Goal: Task Accomplishment & Management: Complete application form

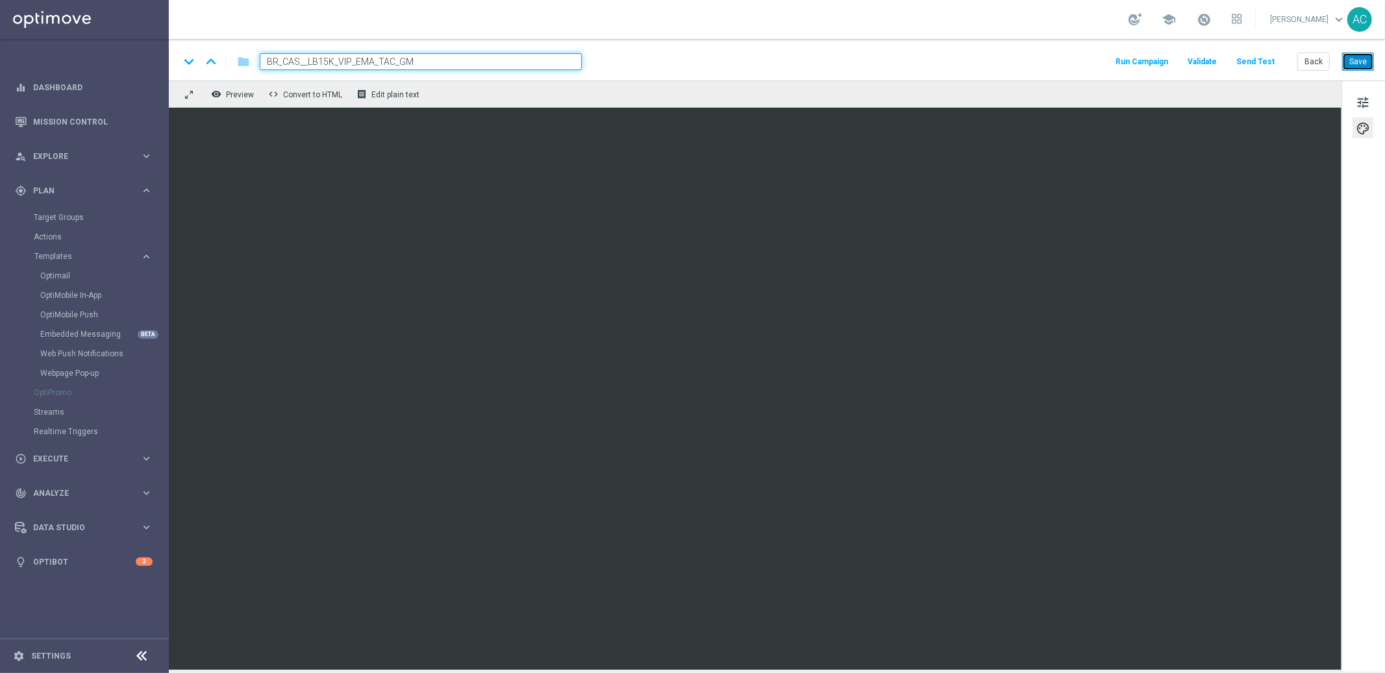
click at [1359, 53] on button "Save" at bounding box center [1358, 62] width 32 height 18
click at [1360, 104] on span "tune" at bounding box center [1362, 102] width 14 height 17
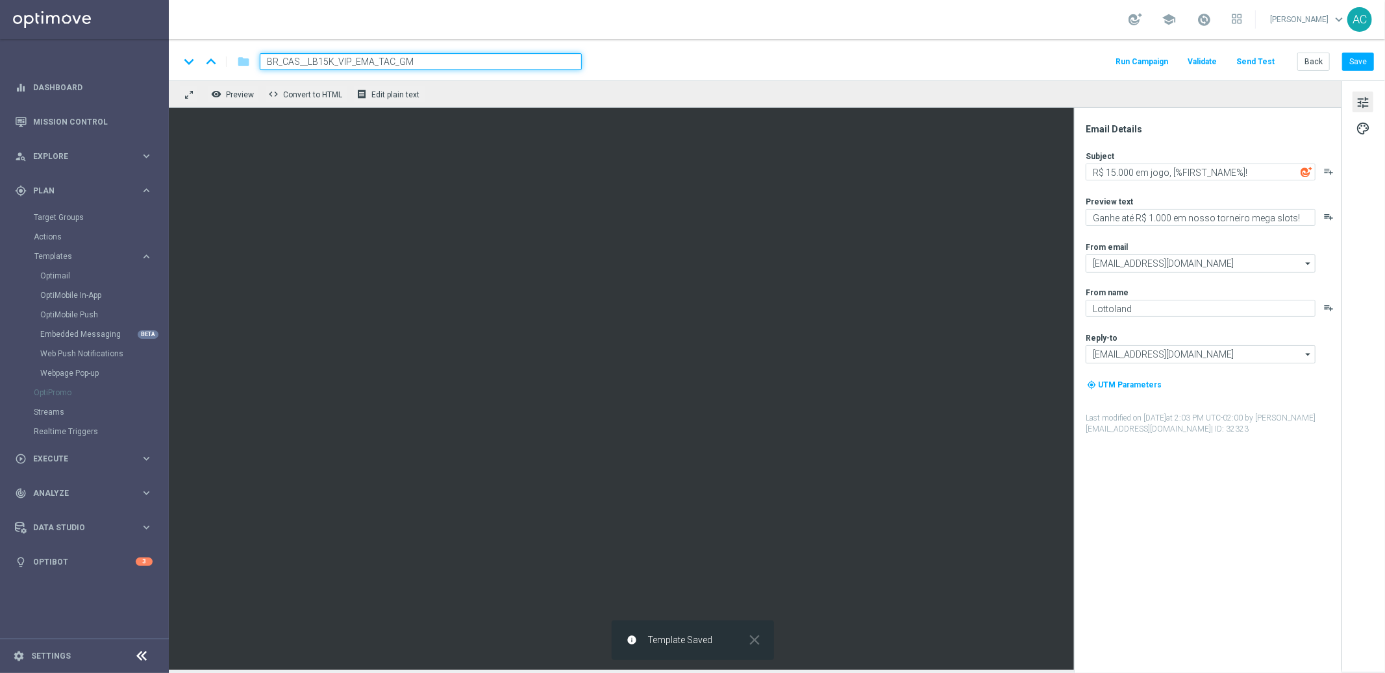
click at [1366, 103] on span "tune" at bounding box center [1362, 102] width 14 height 17
click at [1268, 549] on div "Email Details Subject R$ 15.000 em jogo, [%FIRST_NAME%]! playlist_add Preview t…" at bounding box center [1210, 398] width 258 height 550
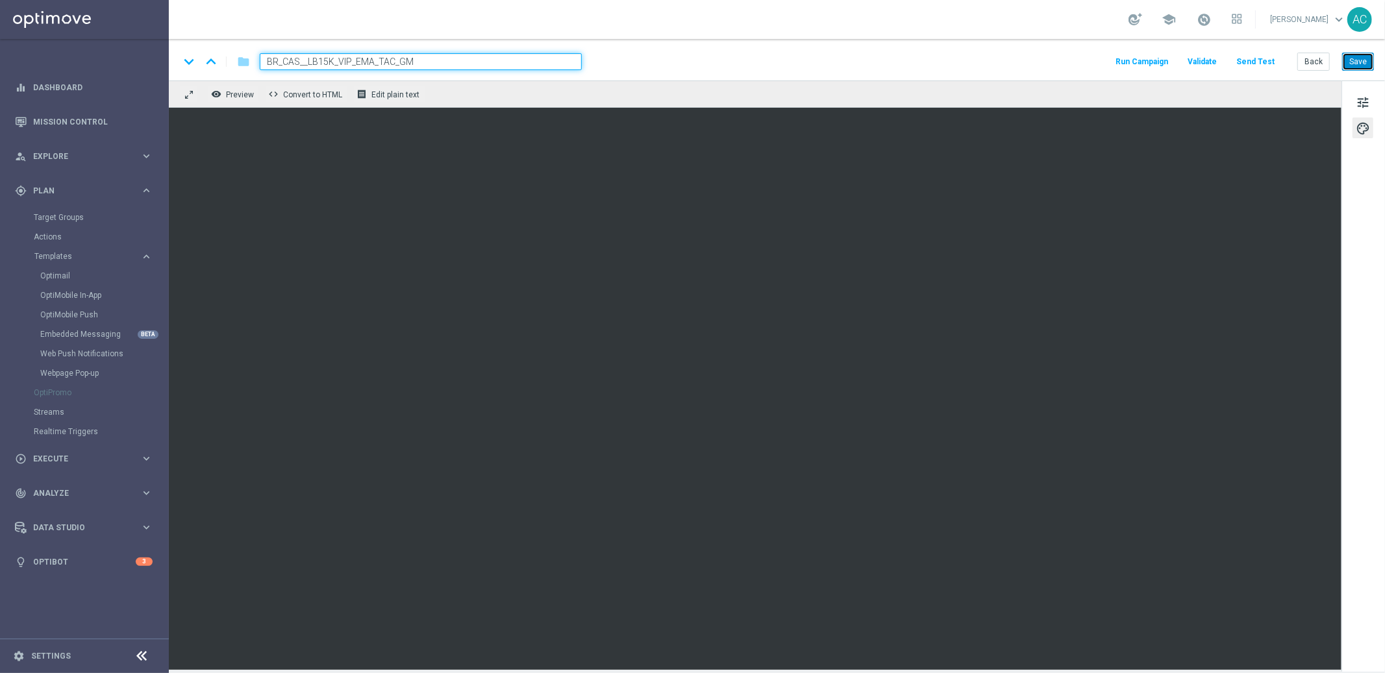
click at [1364, 68] on button "Save" at bounding box center [1358, 62] width 32 height 18
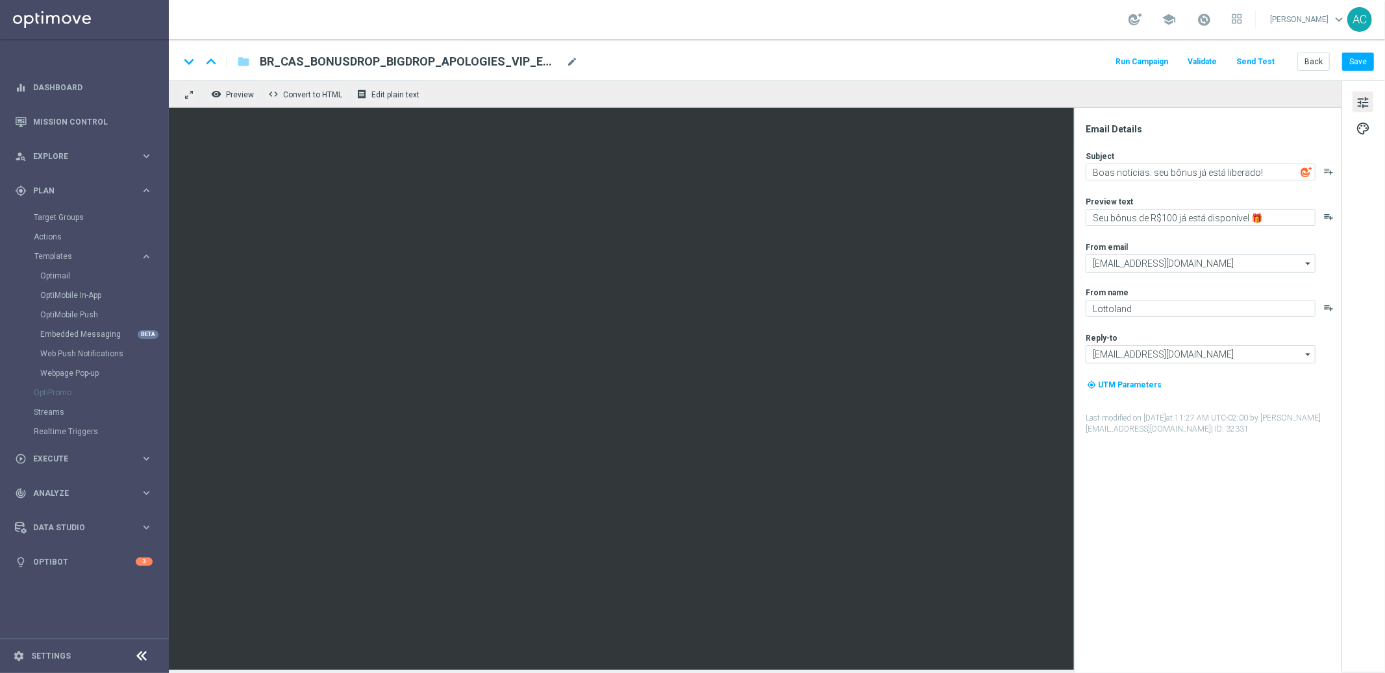
click at [1183, 582] on div "Email Details Subject Boas notícias: seu bônus já está liberado! playlist_add P…" at bounding box center [1210, 398] width 258 height 550
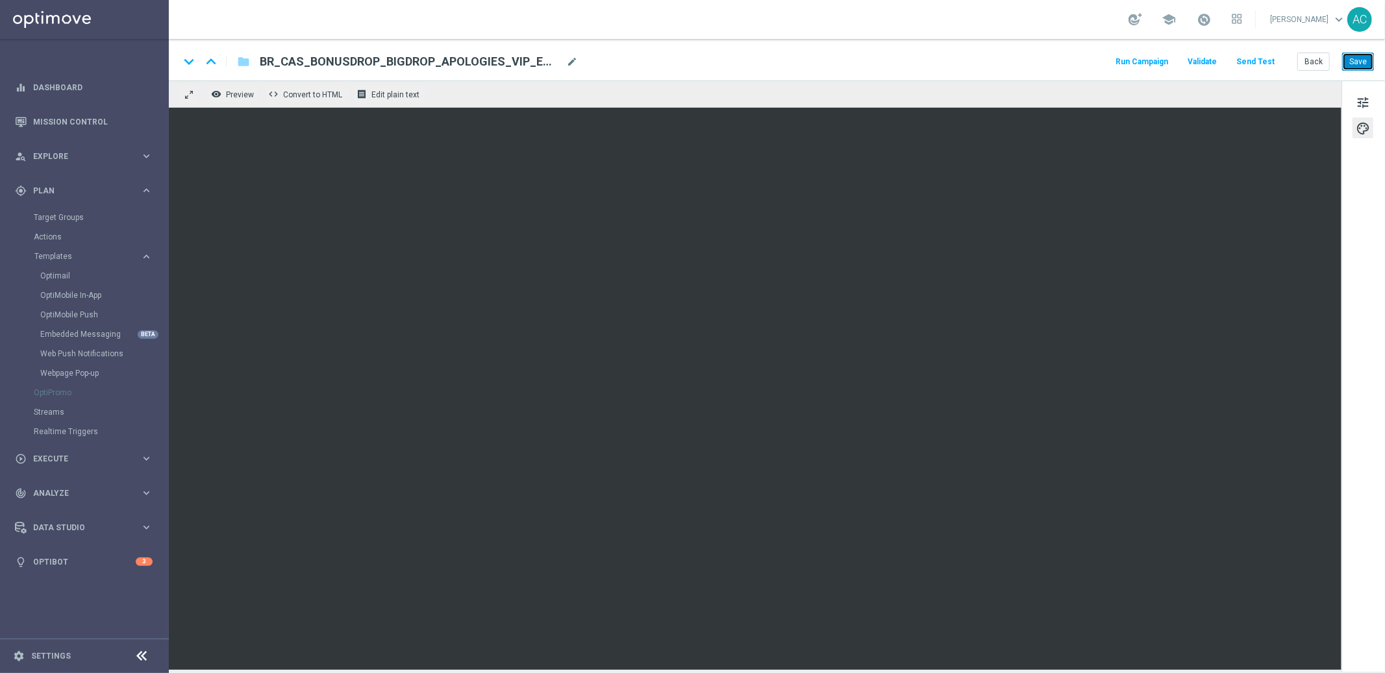
click at [1359, 58] on button "Save" at bounding box center [1358, 62] width 32 height 18
click at [69, 465] on div "play_circle_outline Execute keyboard_arrow_right" at bounding box center [83, 458] width 167 height 34
drag, startPoint x: 79, startPoint y: 249, endPoint x: 115, endPoint y: 247, distance: 36.4
click at [79, 249] on link "Campaign Builder" at bounding box center [84, 252] width 101 height 10
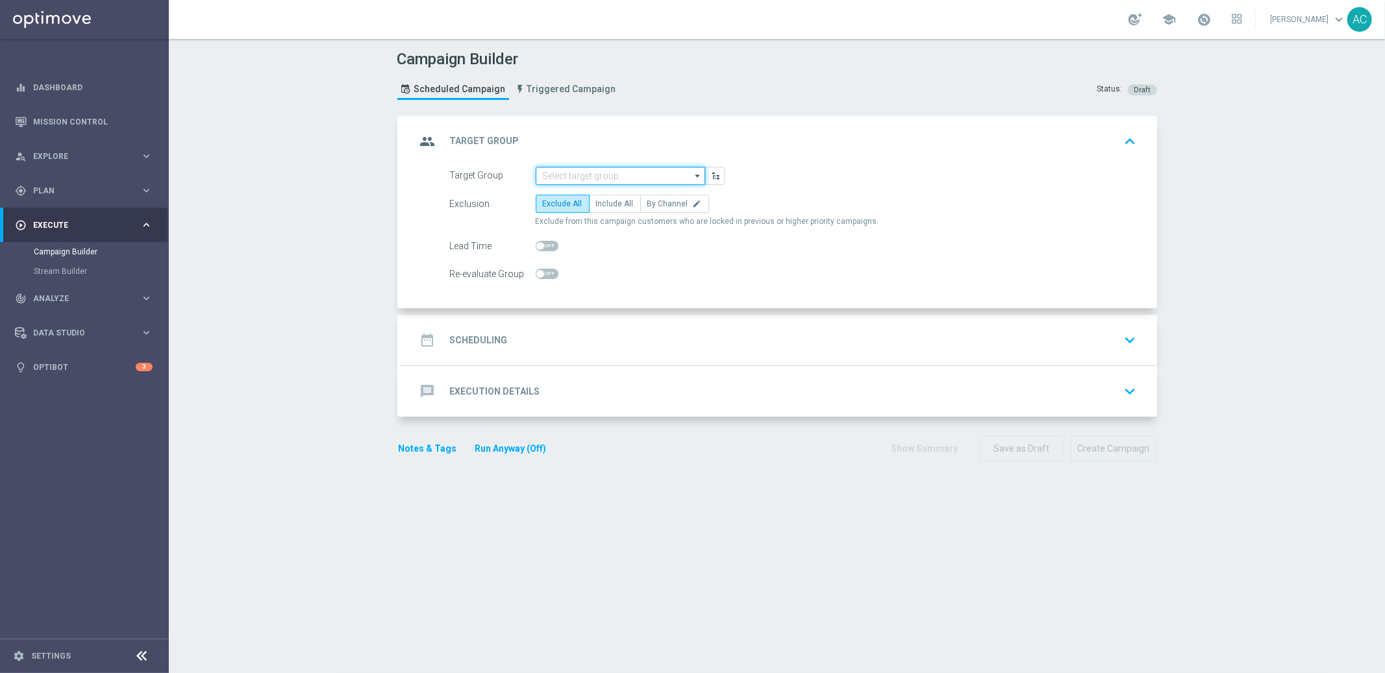
click at [585, 174] on input at bounding box center [620, 176] width 169 height 18
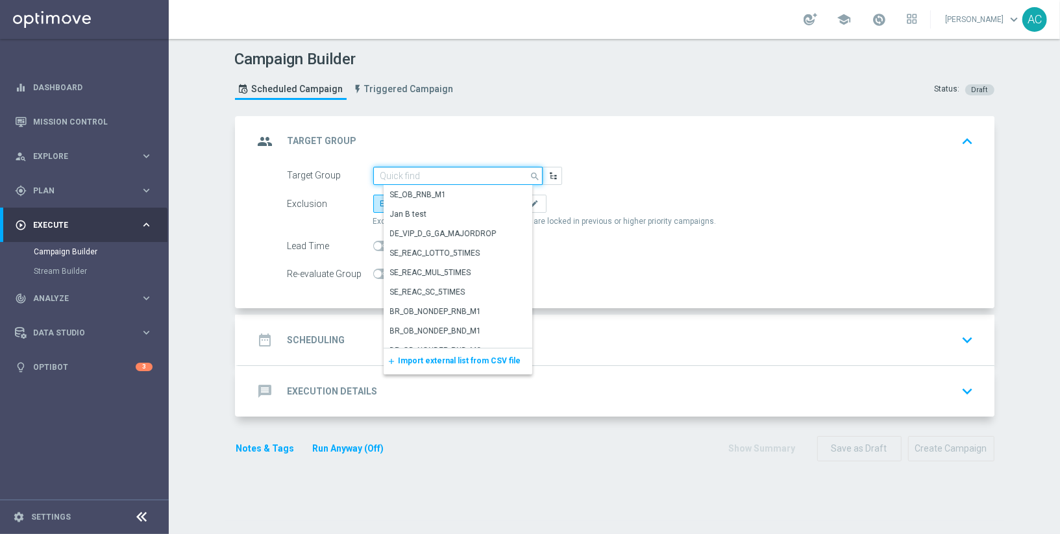
paste input "BR_CAS_VIP_HVC_BonusDrop_BigWin_Apologies_List"
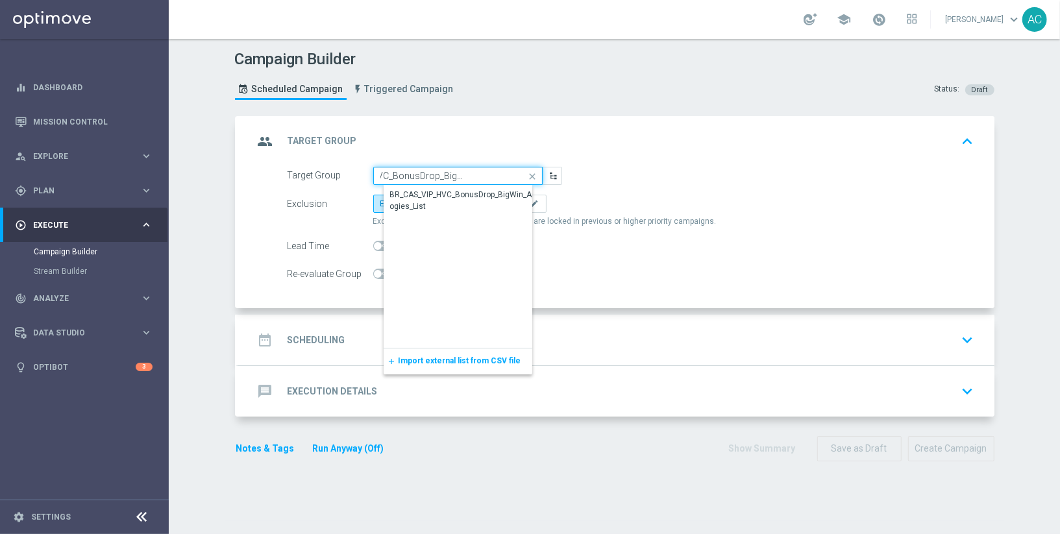
click at [443, 181] on input "BR_CAS_VIP_HVC_BonusDrop_BigWin_Apologies_List" at bounding box center [457, 176] width 169 height 18
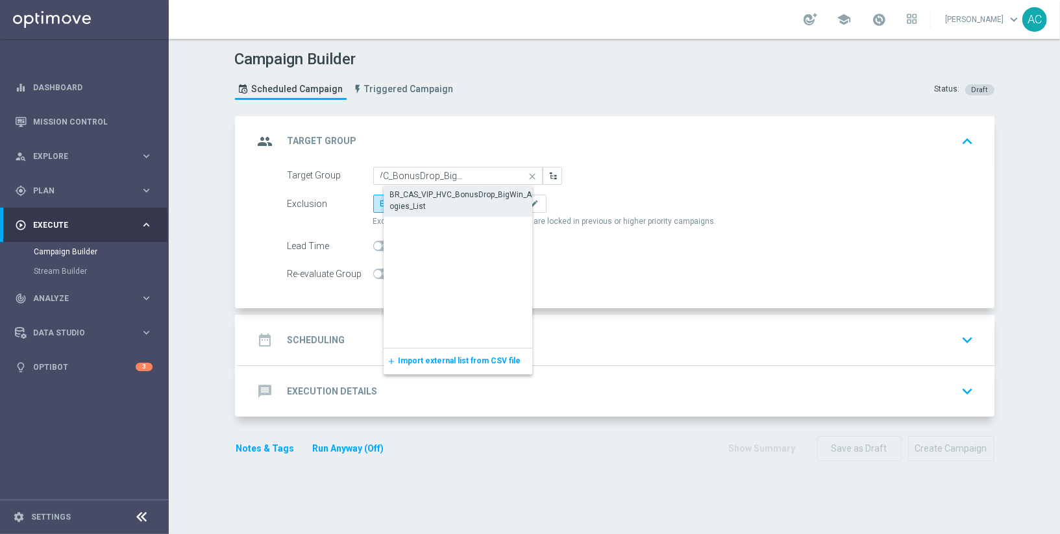
scroll to position [0, 0]
click at [441, 190] on div "BR_CAS_VIP_HVC_BonusDrop_BigWin_Apologies_List" at bounding box center [468, 201] width 155 height 23
type input "BR_CAS_VIP_HVC_BonusDrop_BigWin_Apologies_List"
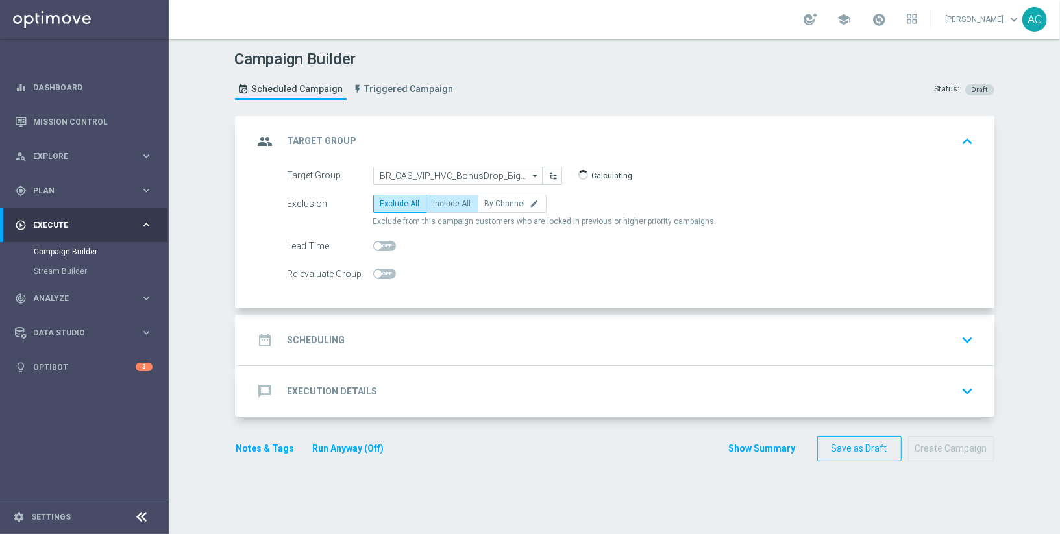
click at [443, 205] on span "Include All" at bounding box center [453, 203] width 38 height 9
click at [442, 205] on input "Include All" at bounding box center [438, 206] width 8 height 8
radio input "true"
click at [314, 336] on h2 "Scheduling" at bounding box center [317, 340] width 58 height 12
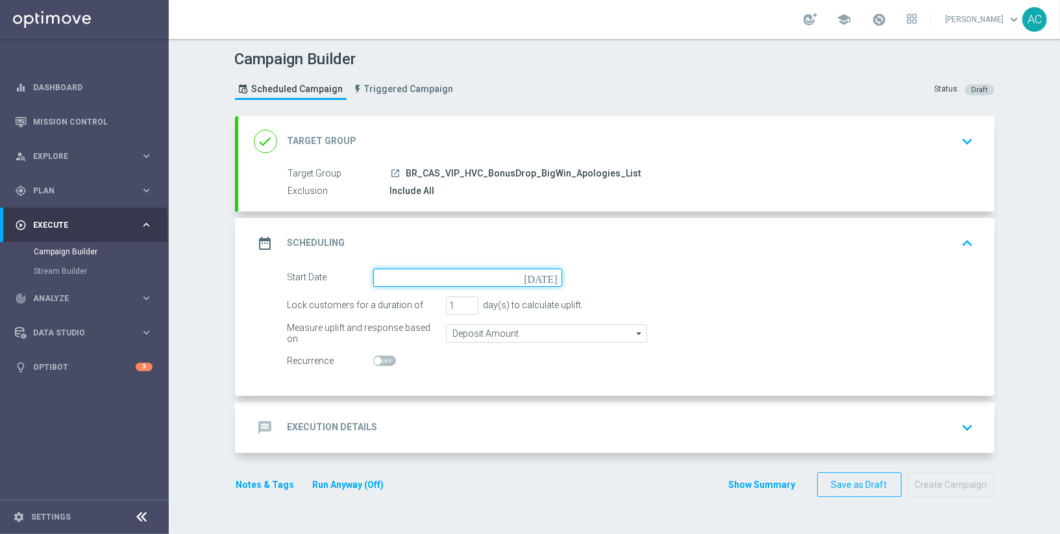
click at [405, 279] on input at bounding box center [467, 278] width 189 height 18
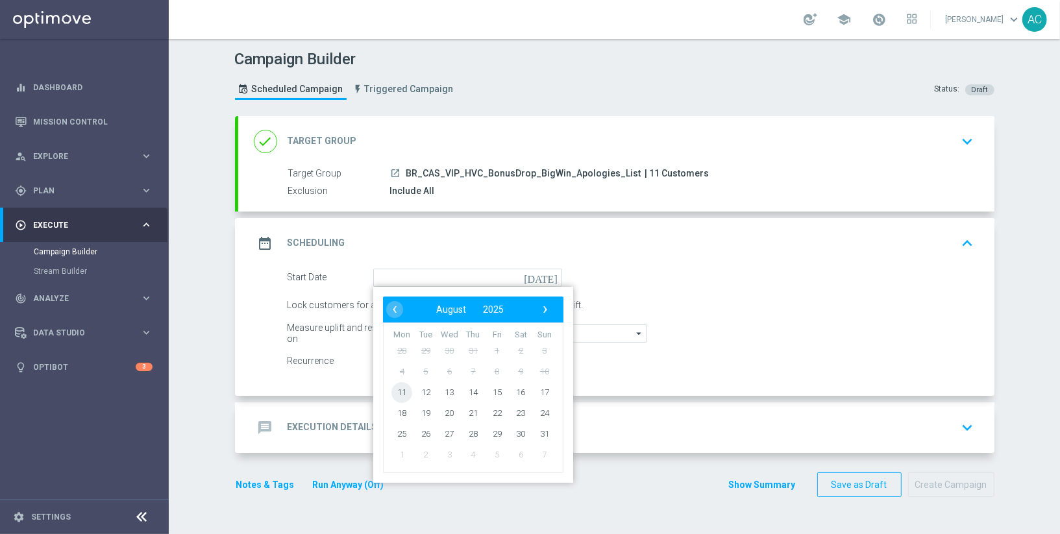
click at [391, 391] on span "11" at bounding box center [401, 392] width 21 height 21
type input "11 Aug 2025"
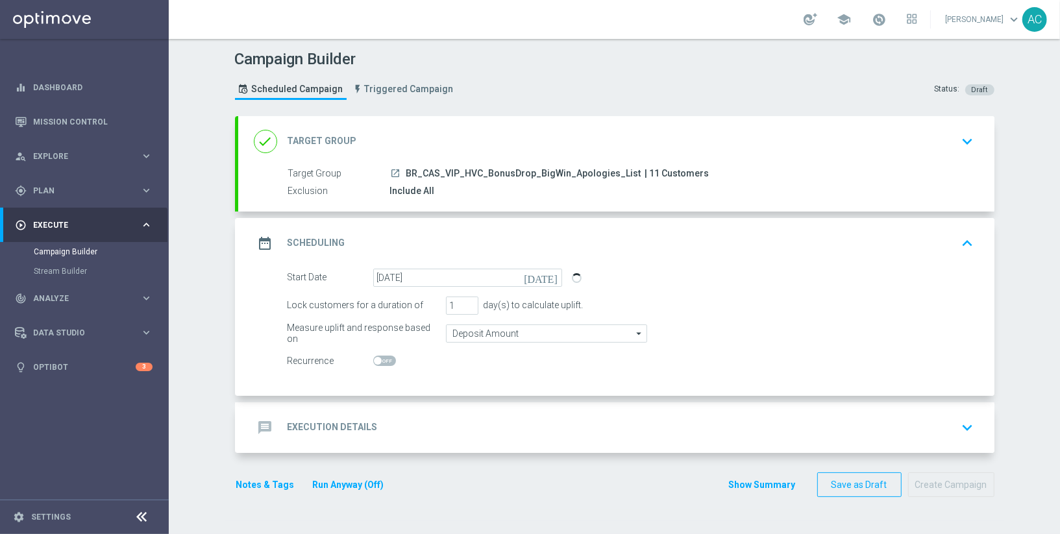
click at [333, 424] on h2 "Execution Details" at bounding box center [333, 427] width 90 height 12
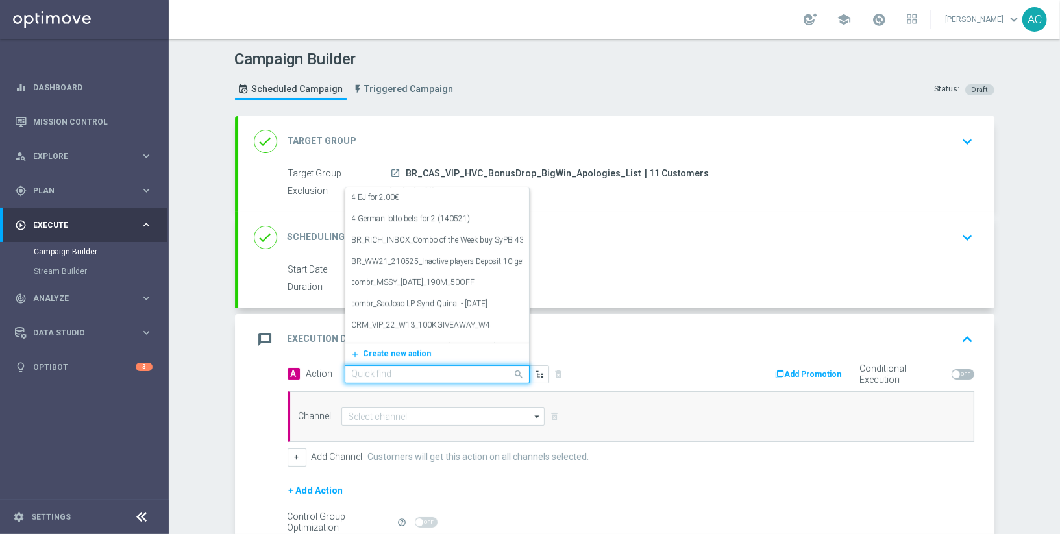
click at [418, 377] on div "Quick find" at bounding box center [437, 374] width 185 height 18
paste input "BR_CAS_BONUSDROP_BIGWIN_APOLOGIES_VIP_EMA_TAC_GM_W33"
type input "BR_CAS_BONUSDROP_BIGWIN_APOLOGIES_VIP_EMA_TAC_GM_W33"
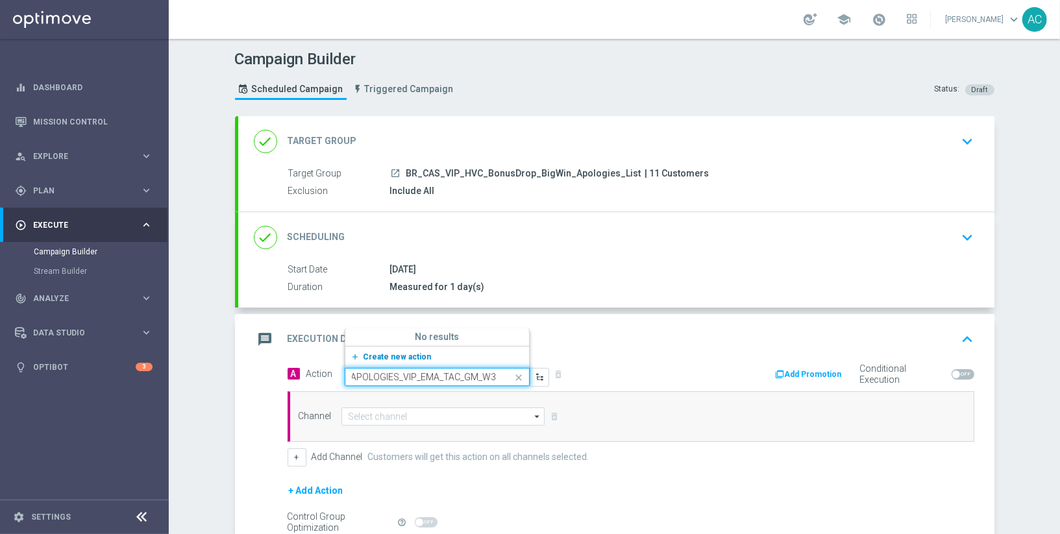
click at [366, 354] on span "Create new action" at bounding box center [397, 356] width 68 height 9
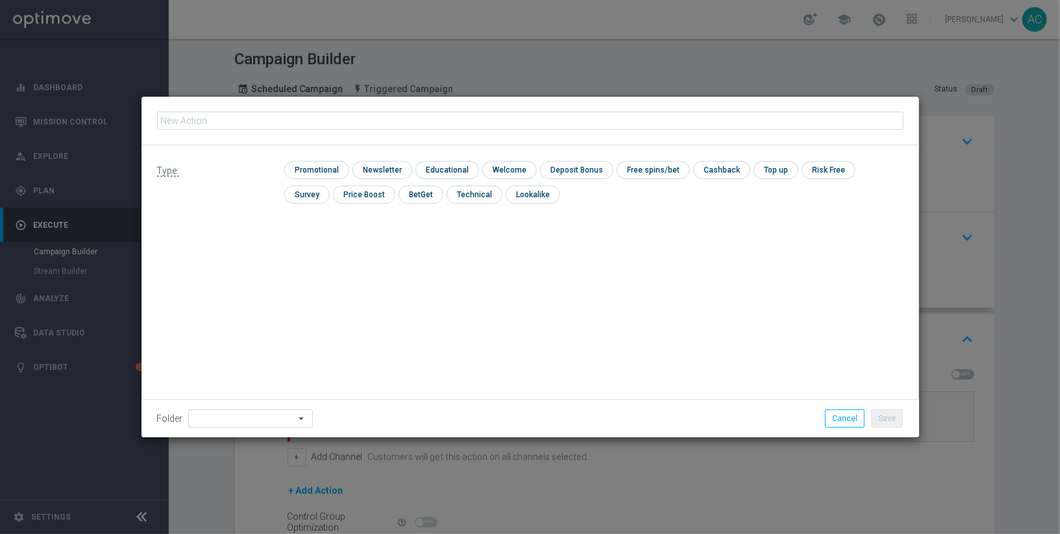
type input "BR_CAS_BONUSDROP_BIGWIN_APOLOGIES_VIP_EMA_TAC_GM_W33"
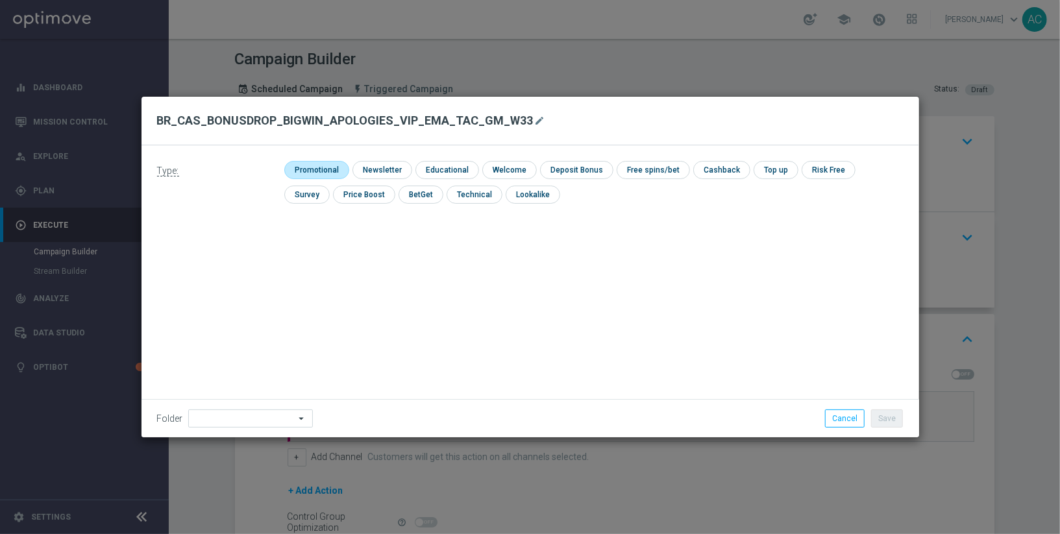
click at [310, 172] on input "checkbox" at bounding box center [315, 170] width 62 height 18
checkbox input "true"
click at [893, 419] on button "Save" at bounding box center [887, 419] width 32 height 18
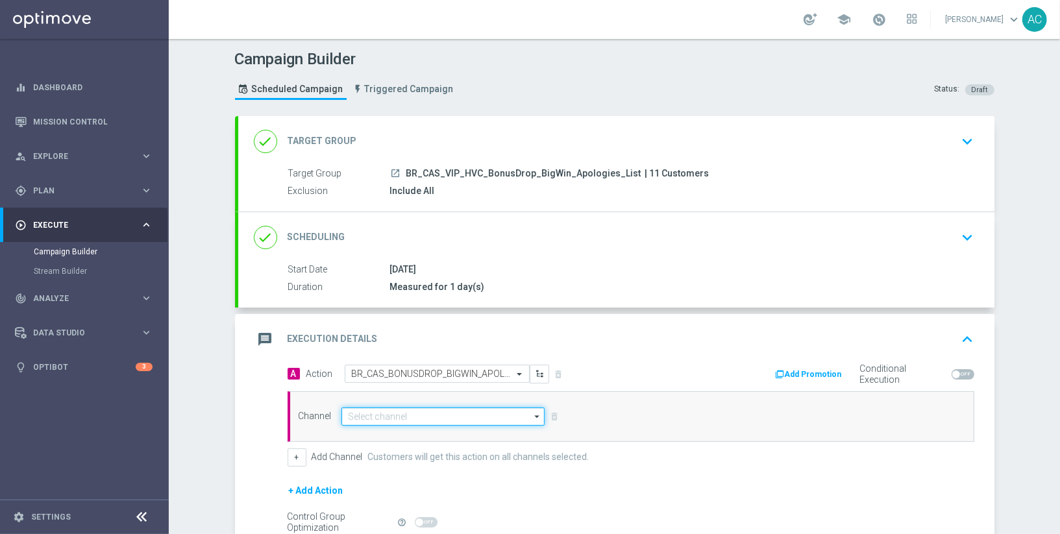
click at [409, 412] on input at bounding box center [443, 417] width 204 height 18
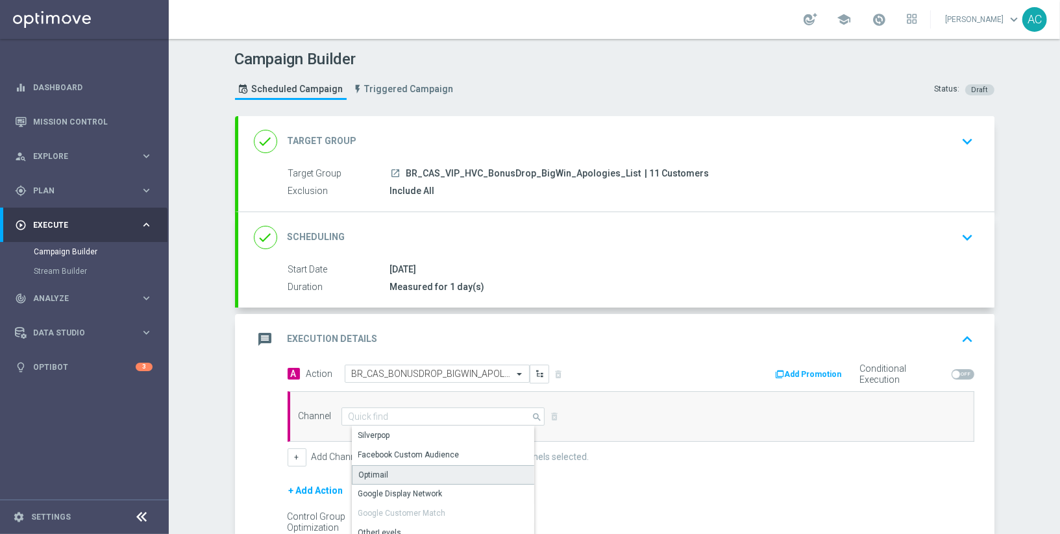
click at [401, 480] on div "Optimail" at bounding box center [449, 474] width 194 height 19
click at [365, 478] on div "Optimail" at bounding box center [449, 474] width 194 height 19
type input "Optimail"
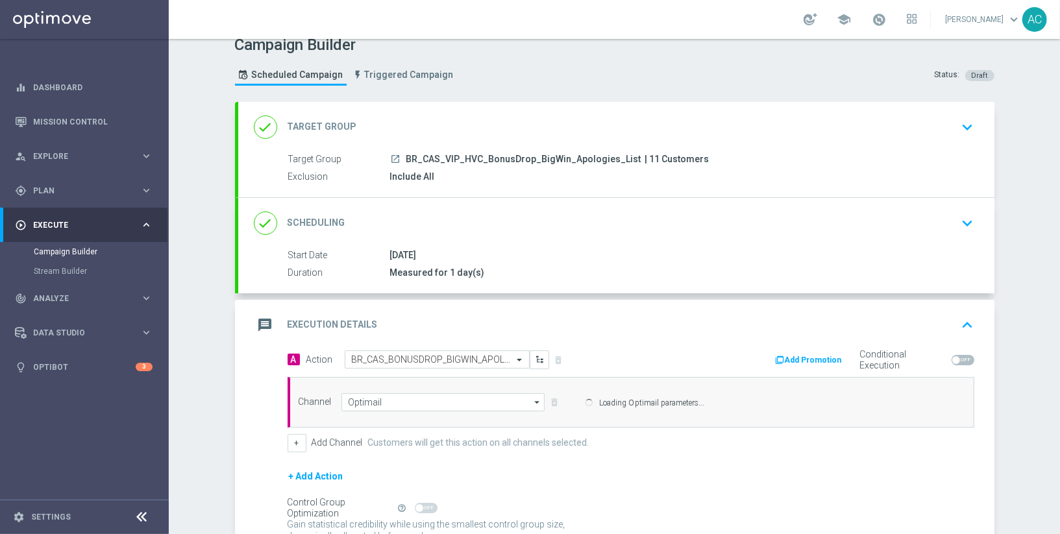
scroll to position [17, 0]
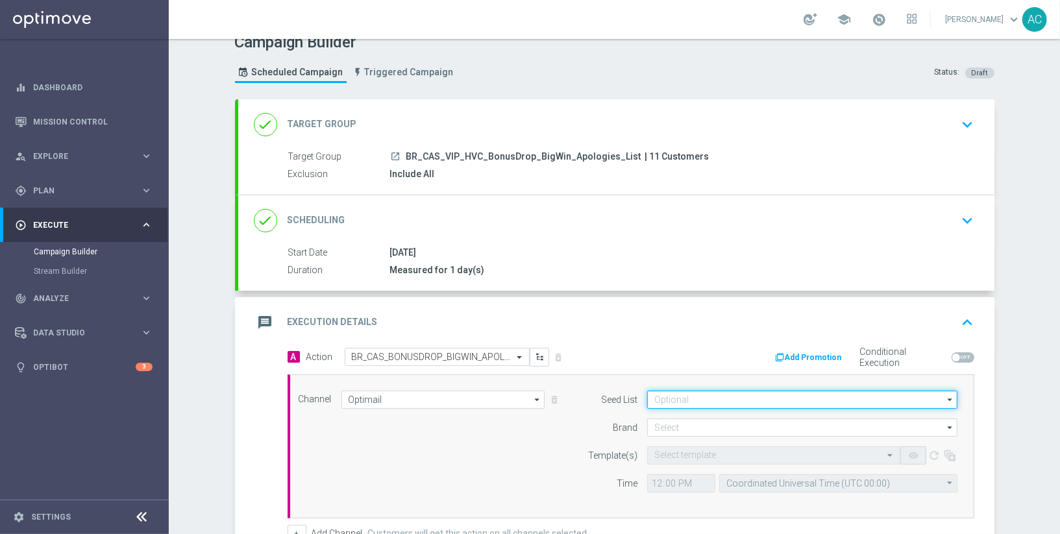
click at [765, 399] on input at bounding box center [802, 400] width 310 height 18
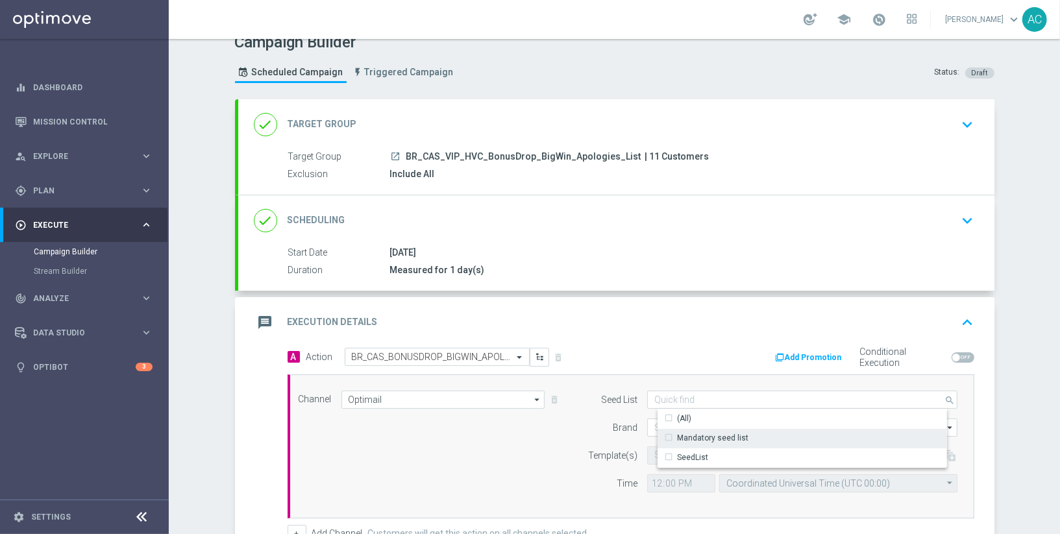
click at [725, 433] on div "Mandatory seed list" at bounding box center [712, 438] width 71 height 12
drag, startPoint x: 491, startPoint y: 439, endPoint x: 547, endPoint y: 432, distance: 56.3
click at [506, 439] on div "Channel Optimail Optimail arrow_drop_down Drag here to set row groups Drag here…" at bounding box center [628, 447] width 679 height 112
type input "Mandatory seed list"
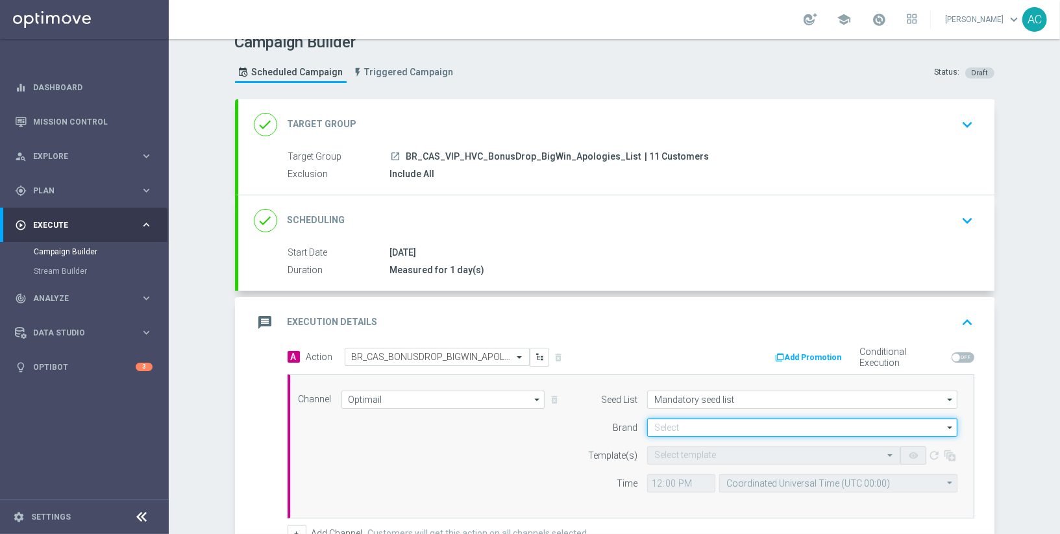
click at [696, 421] on input at bounding box center [802, 428] width 310 height 18
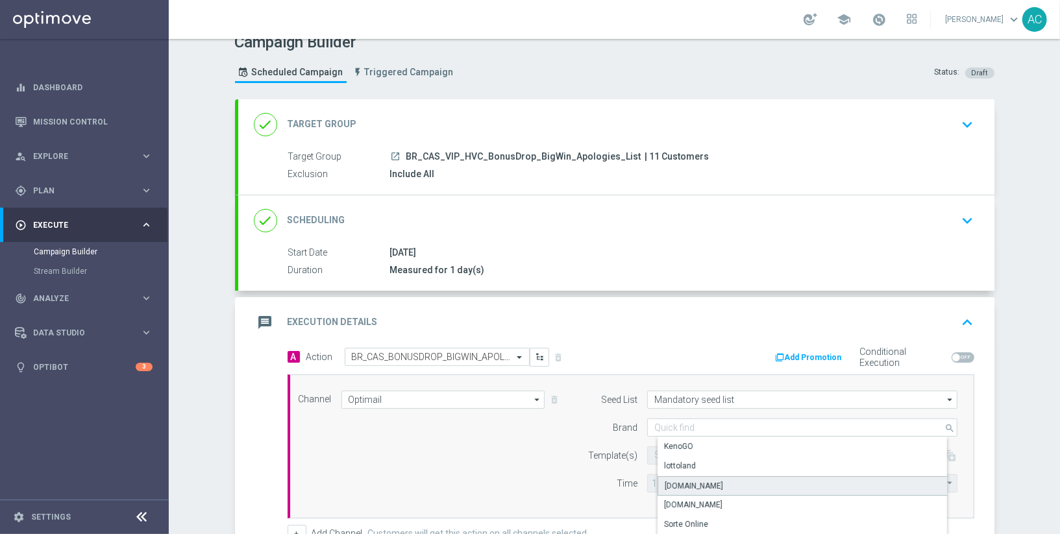
click at [707, 484] on div "Lottoland.bet.br" at bounding box center [694, 486] width 58 height 12
type input "Lottoland.bet.br"
drag, startPoint x: 469, startPoint y: 467, endPoint x: 635, endPoint y: 456, distance: 165.9
click at [478, 465] on div "Channel Optimail Optimail arrow_drop_down Drag here to set row groups Drag here…" at bounding box center [628, 447] width 679 height 112
click at [699, 456] on input "text" at bounding box center [760, 455] width 213 height 11
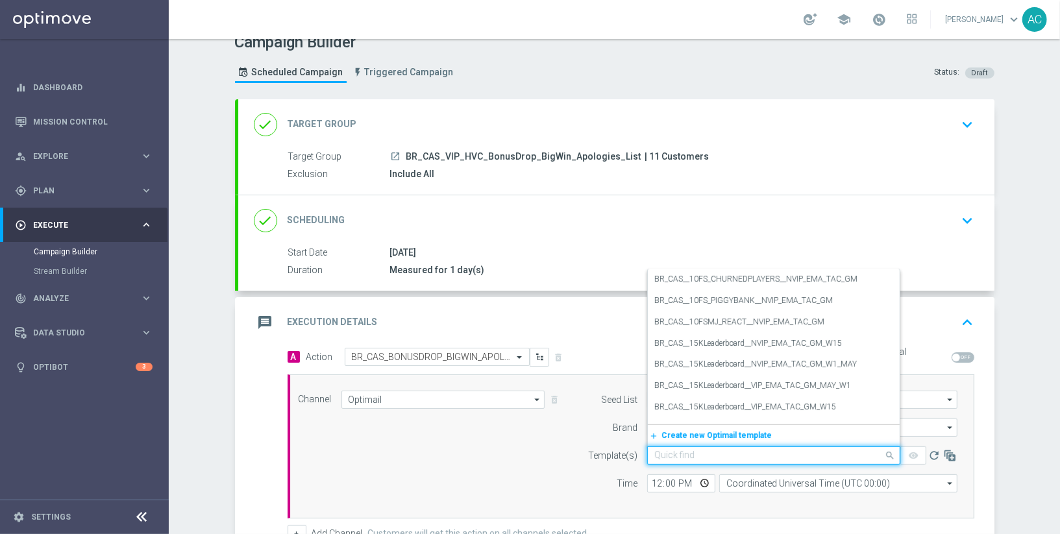
paste input "BR_CAS_BONUSDROP_BIGWIN_APOLOGIES_VIP_EMA_TAC_GM_W33"
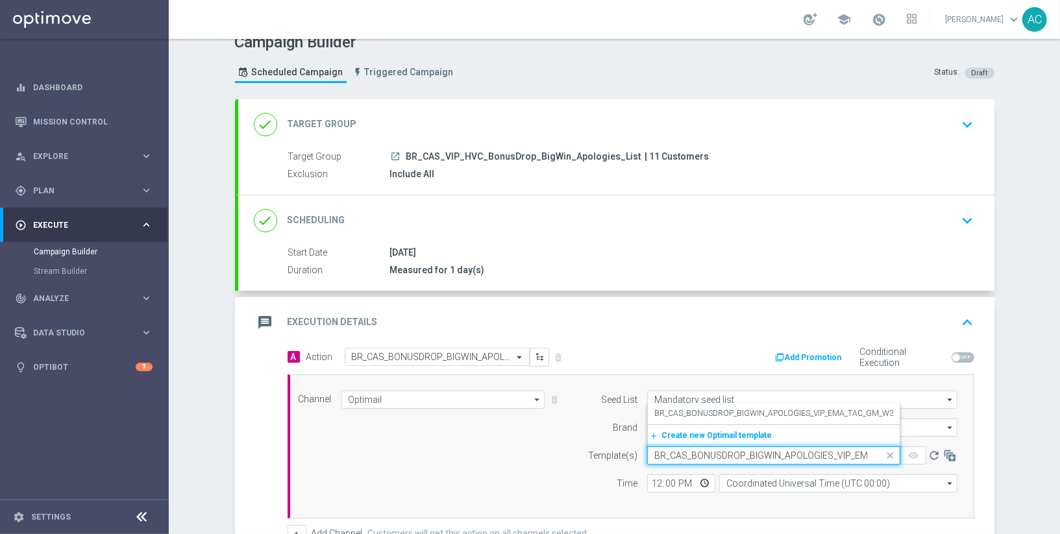
scroll to position [0, 61]
click at [715, 415] on label "BR_CAS_BONUSDROP_BIGWIN_APOLOGIES_VIP_EMA_TAC_GM_W33" at bounding box center [776, 413] width 244 height 11
type input "BR_CAS_BONUSDROP_BIGWIN_APOLOGIES_VIP_EMA_TAC_GM_W33"
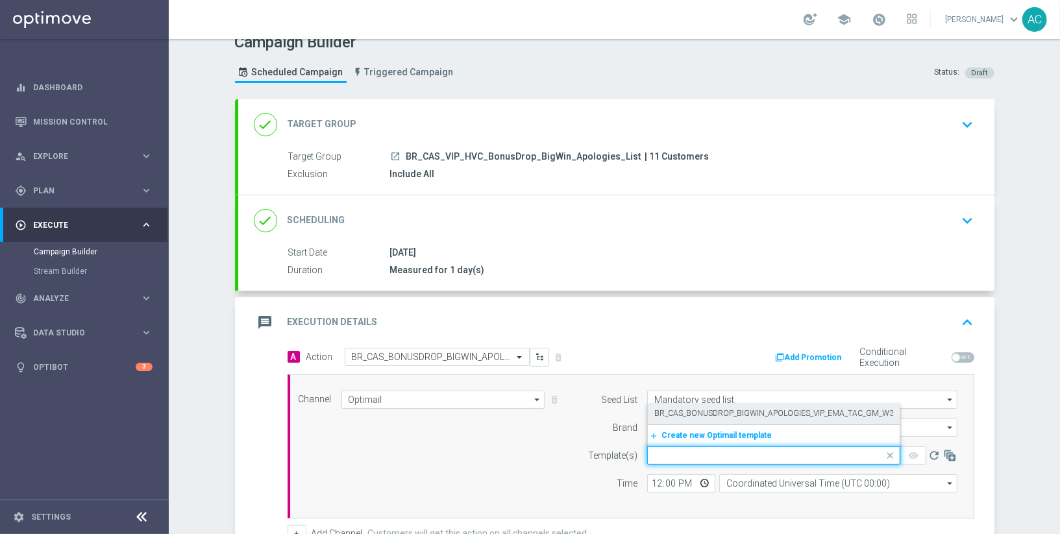
scroll to position [0, 0]
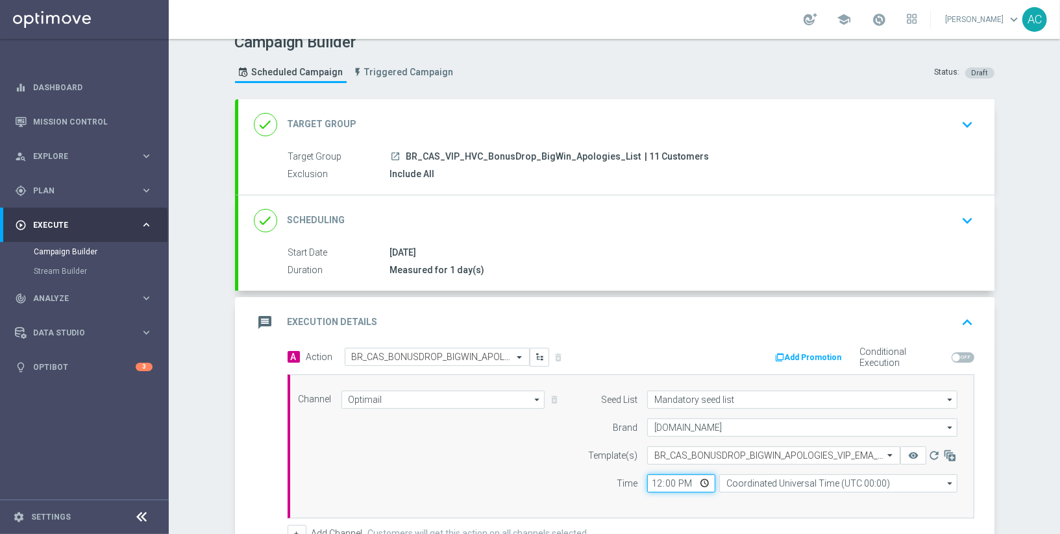
click at [651, 480] on input "12:00" at bounding box center [681, 483] width 68 height 18
type input "11:00"
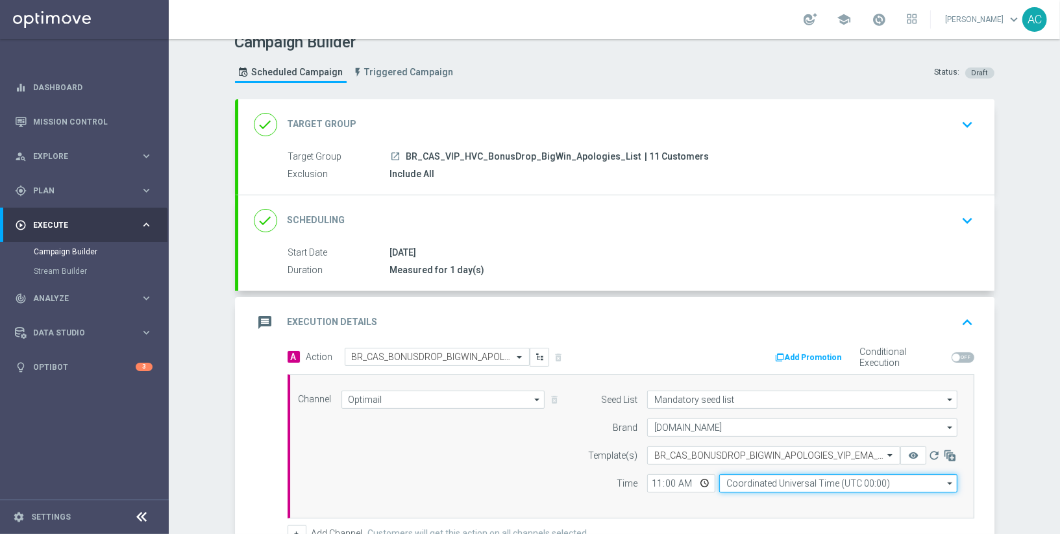
click at [805, 480] on input "Coordinated Universal Time (UTC 00:00)" at bounding box center [838, 483] width 238 height 18
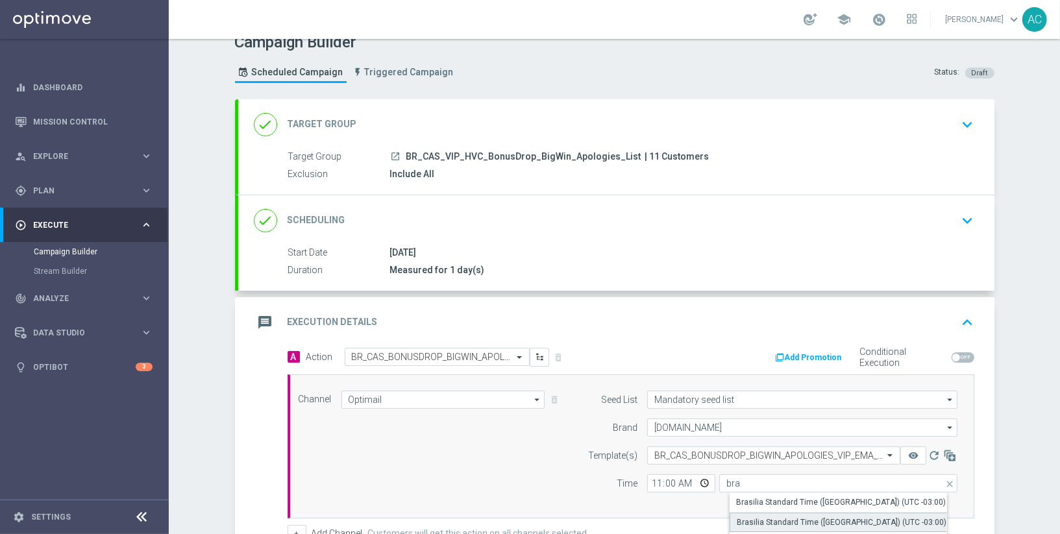
click at [863, 518] on div "Brasilia Standard Time (Bahia) (UTC -03:00)" at bounding box center [842, 523] width 210 height 12
type input "Brasilia Standard Time (Bahia) (UTC -03:00)"
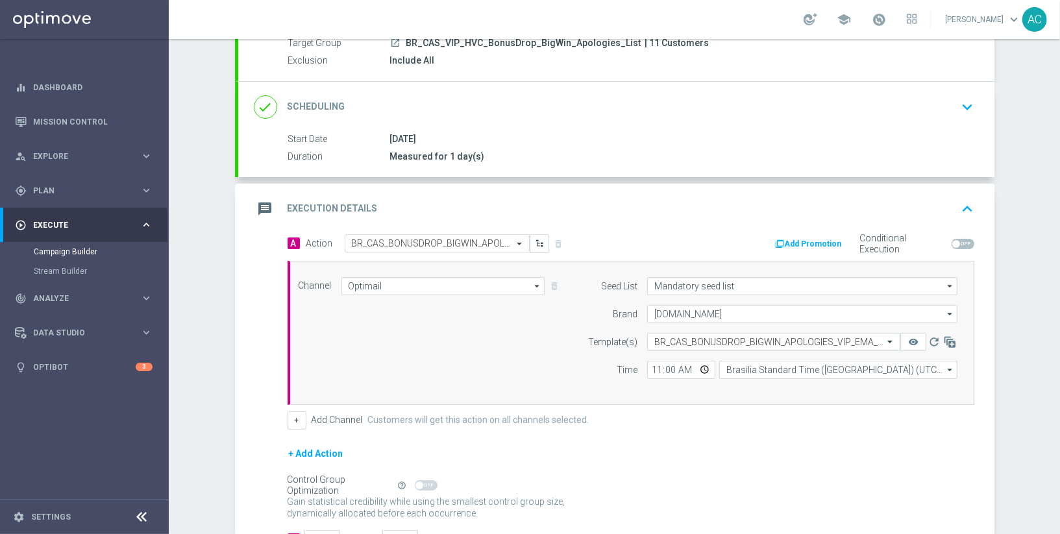
scroll to position [225, 0]
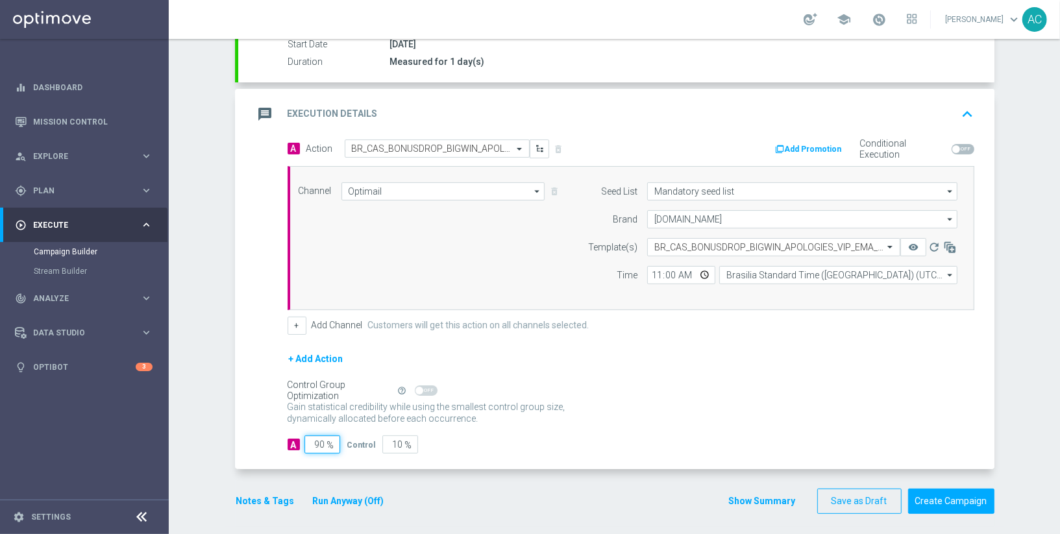
click at [310, 436] on input "90" at bounding box center [322, 445] width 36 height 18
type input "1"
type input "99"
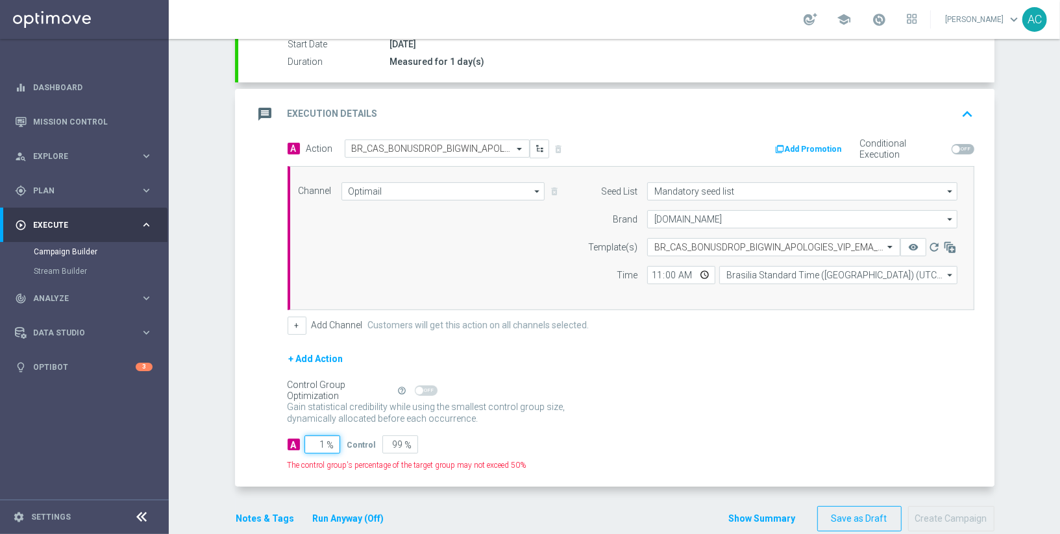
type input "10"
type input "90"
type input "100"
type input "0"
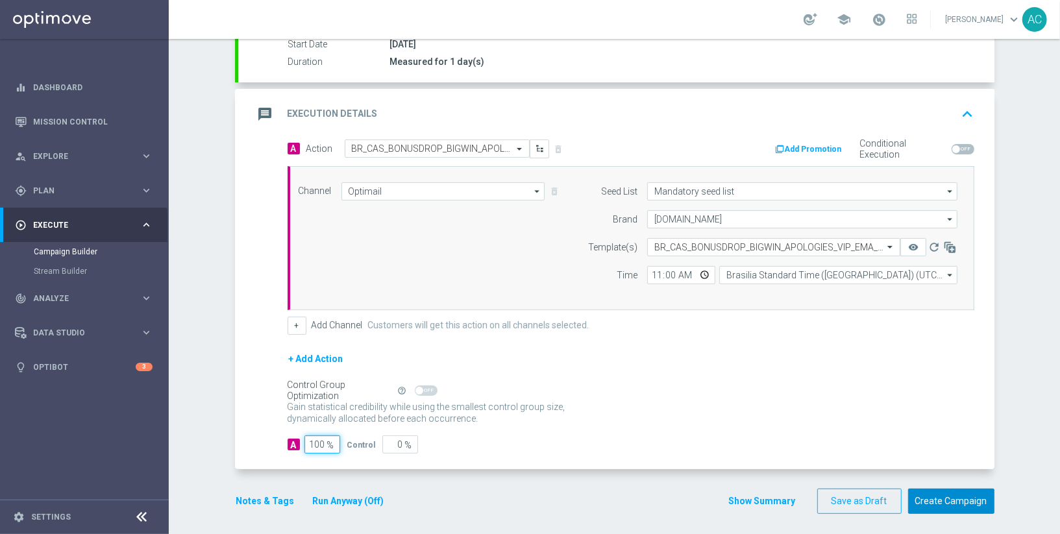
type input "100"
click at [944, 495] on button "Create Campaign" at bounding box center [951, 501] width 86 height 25
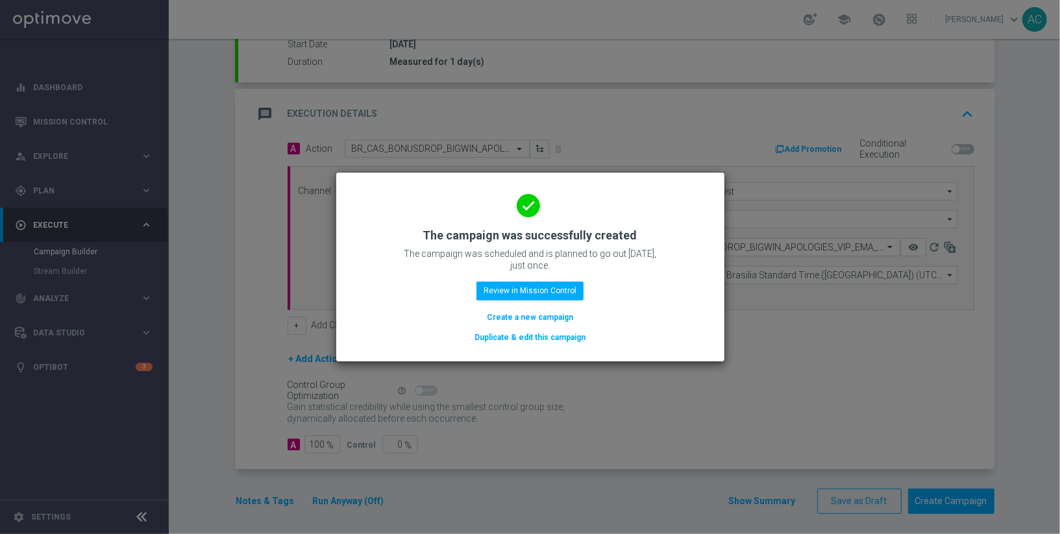
click at [526, 315] on button "Create a new campaign" at bounding box center [530, 317] width 89 height 14
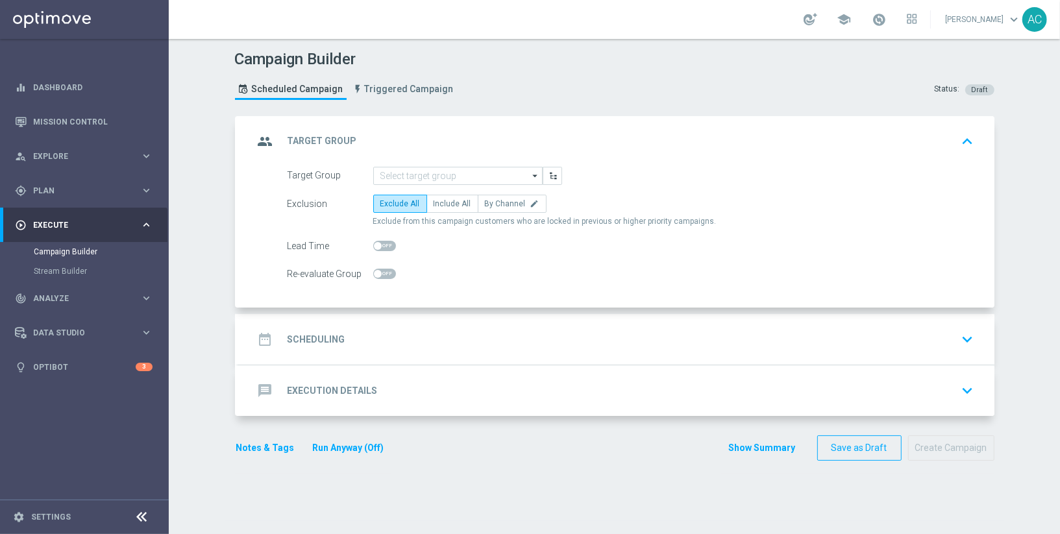
scroll to position [0, 0]
click at [410, 173] on input at bounding box center [457, 176] width 169 height 18
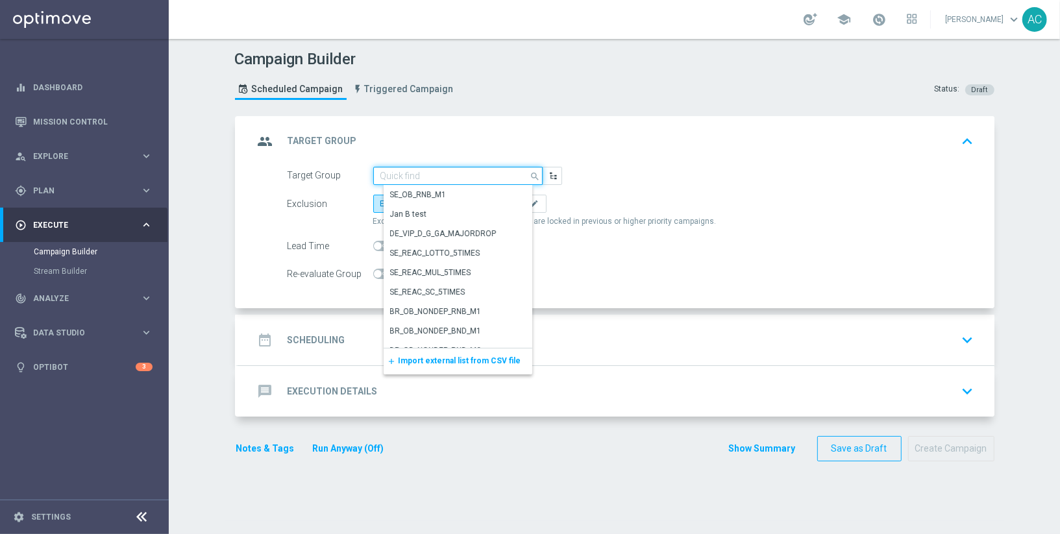
paste input "BR_CAS_VIP_HVC_BonusDrop_BigLoss_Apologies_List"
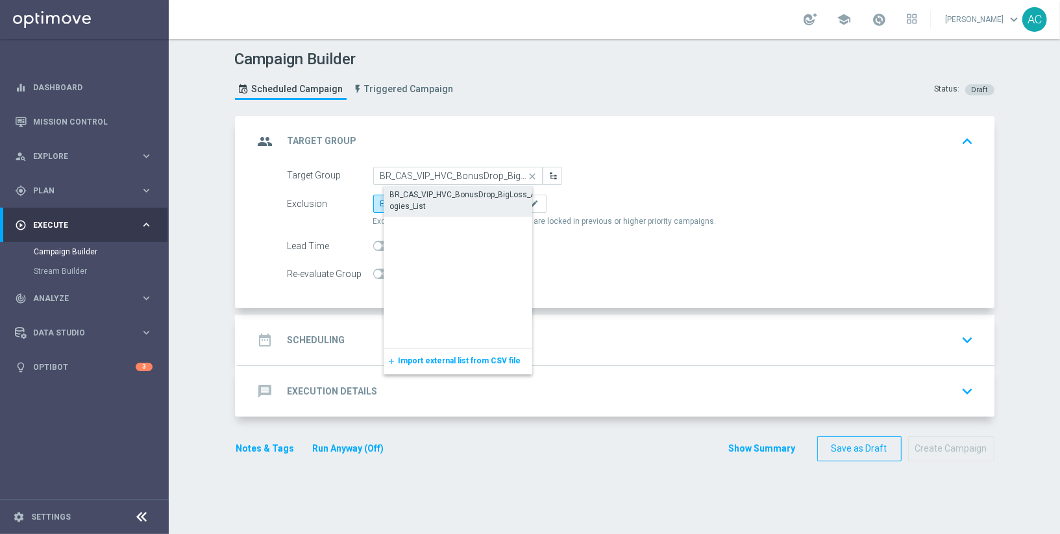
click at [423, 186] on div "BR_CAS_VIP_HVC_BonusDrop_BigLoss_Apologies_List" at bounding box center [468, 201] width 169 height 30
type input "BR_CAS_VIP_HVC_BonusDrop_BigLoss_Apologies_List"
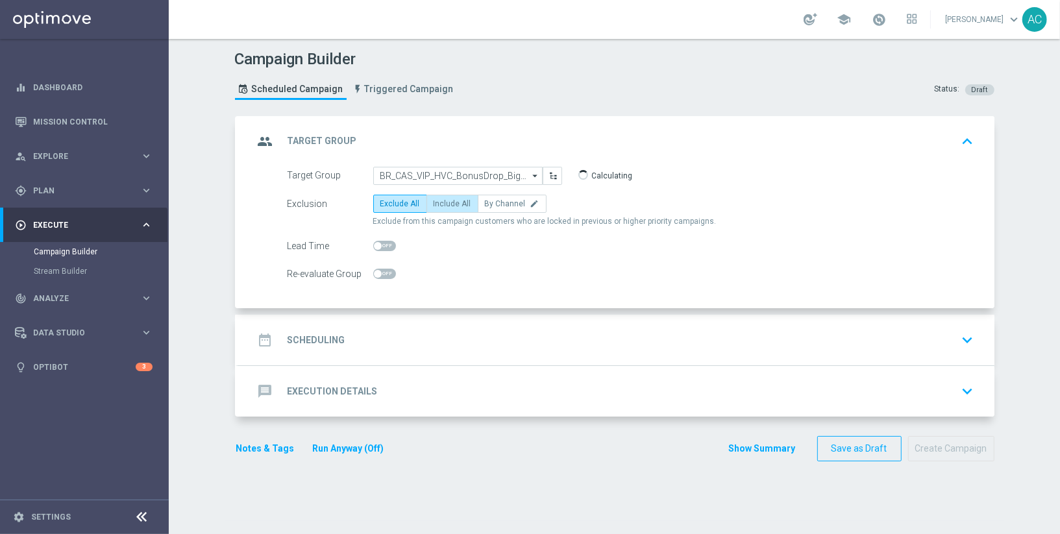
click at [443, 200] on span "Include All" at bounding box center [453, 203] width 38 height 9
click at [442, 202] on input "Include All" at bounding box center [438, 206] width 8 height 8
radio input "true"
click at [341, 336] on div "date_range Scheduling keyboard_arrow_down" at bounding box center [616, 340] width 725 height 25
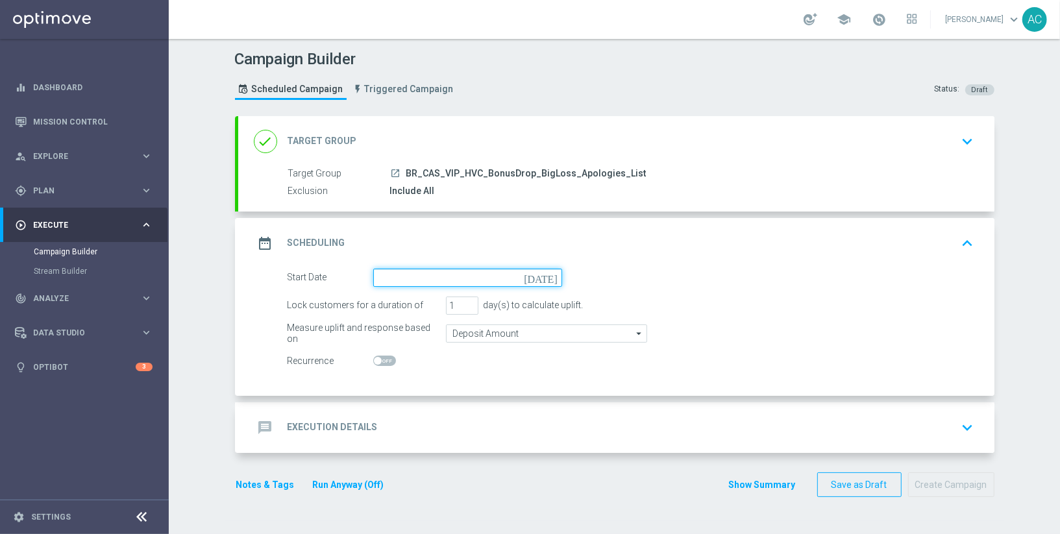
click at [378, 270] on input at bounding box center [467, 278] width 189 height 18
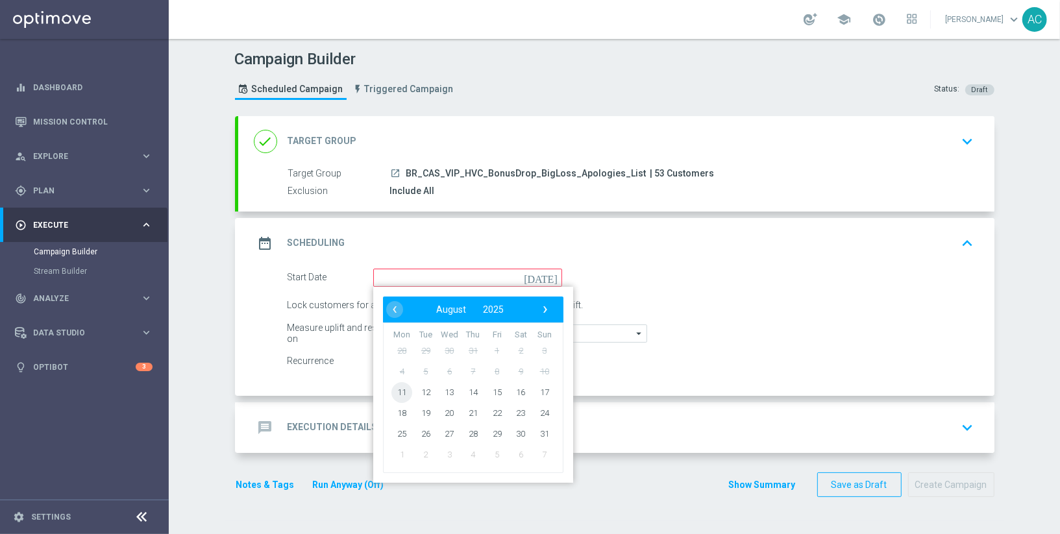
click at [397, 390] on span "11" at bounding box center [401, 392] width 21 height 21
type input "11 Aug 2025"
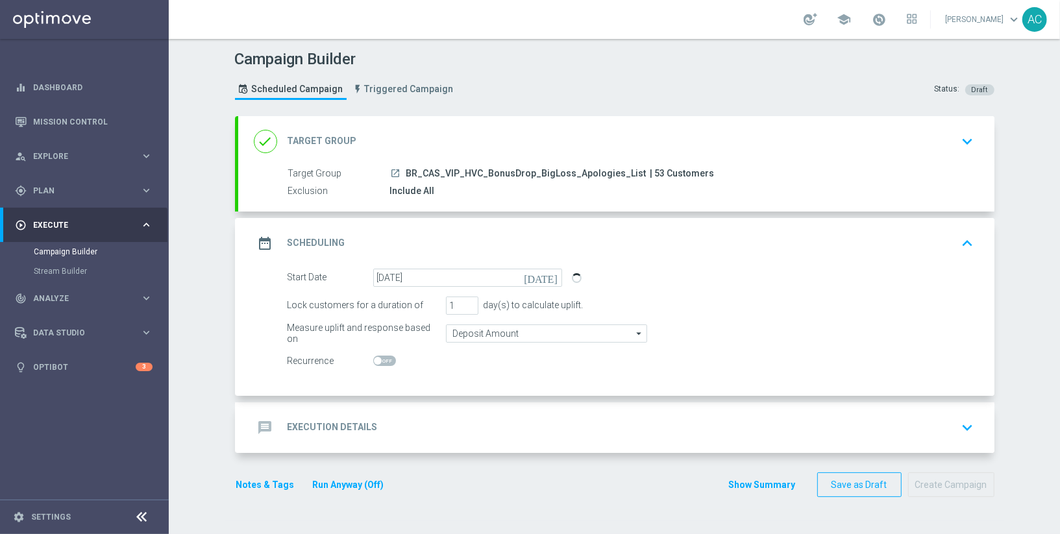
click at [378, 360] on span at bounding box center [384, 361] width 23 height 10
click at [378, 360] on input "checkbox" at bounding box center [384, 361] width 23 height 10
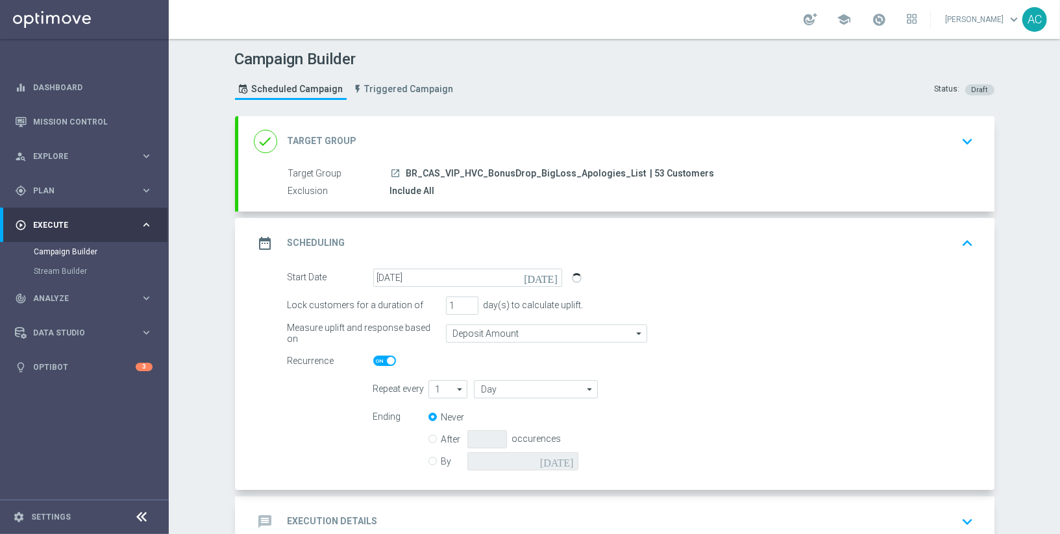
click at [378, 360] on span at bounding box center [384, 361] width 23 height 10
click at [378, 360] on input "checkbox" at bounding box center [384, 361] width 23 height 10
checkbox input "false"
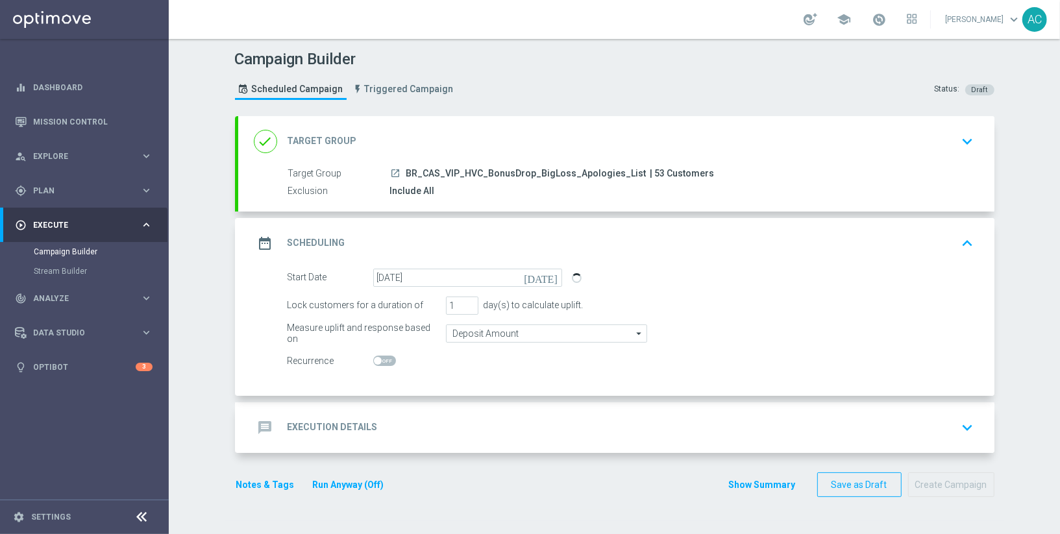
click at [350, 425] on h2 "Execution Details" at bounding box center [333, 427] width 90 height 12
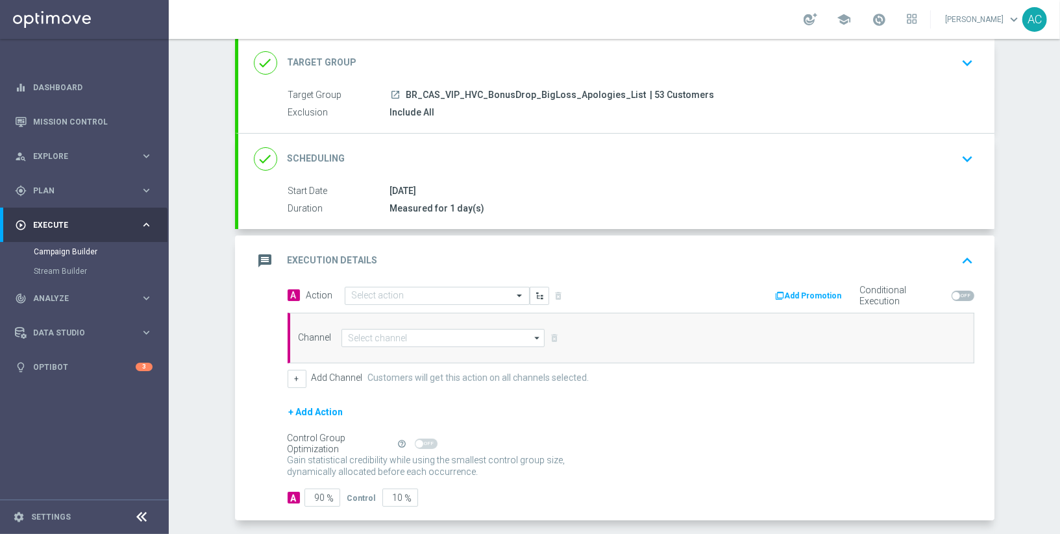
scroll to position [119, 0]
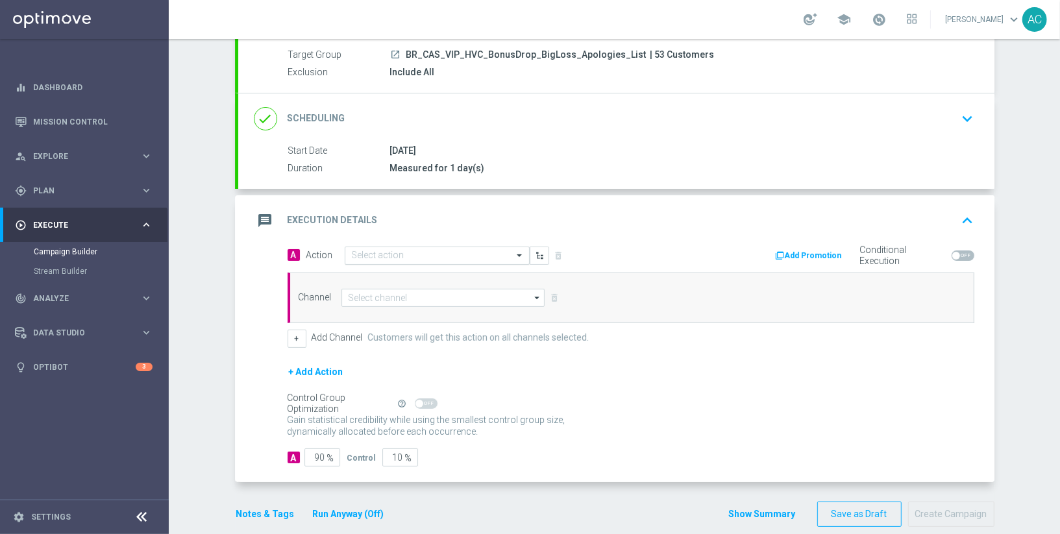
click at [383, 251] on input "text" at bounding box center [424, 256] width 145 height 11
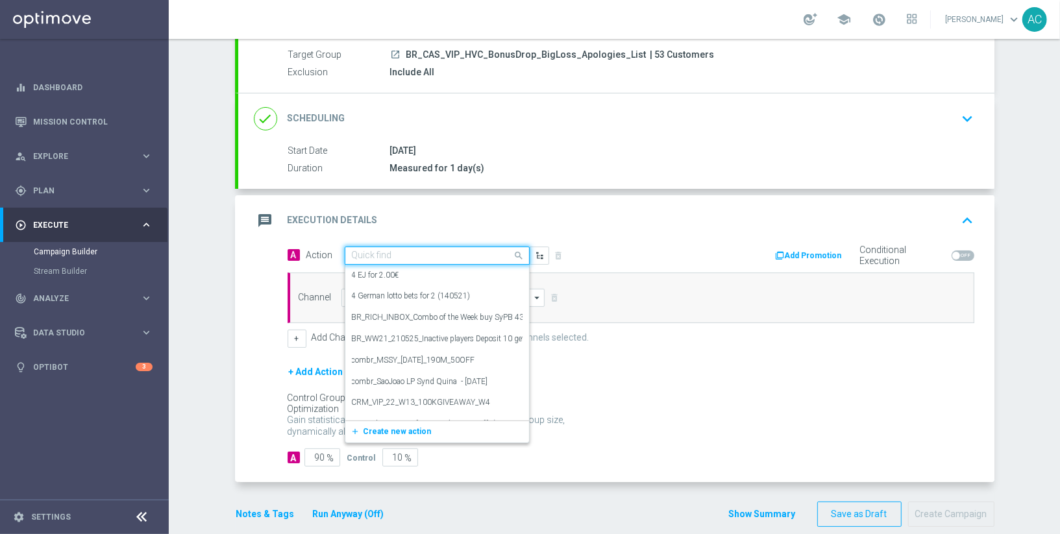
paste input "BR_CAS_BONUSDROP_BIGLOSS_APOLOGIES_VIP_EMA_TAC_GM_W33"
type input "BR_CAS_BONUSDROP_BIGLOSS_APOLOGIES_VIP_EMA_TAC_GM_W33"
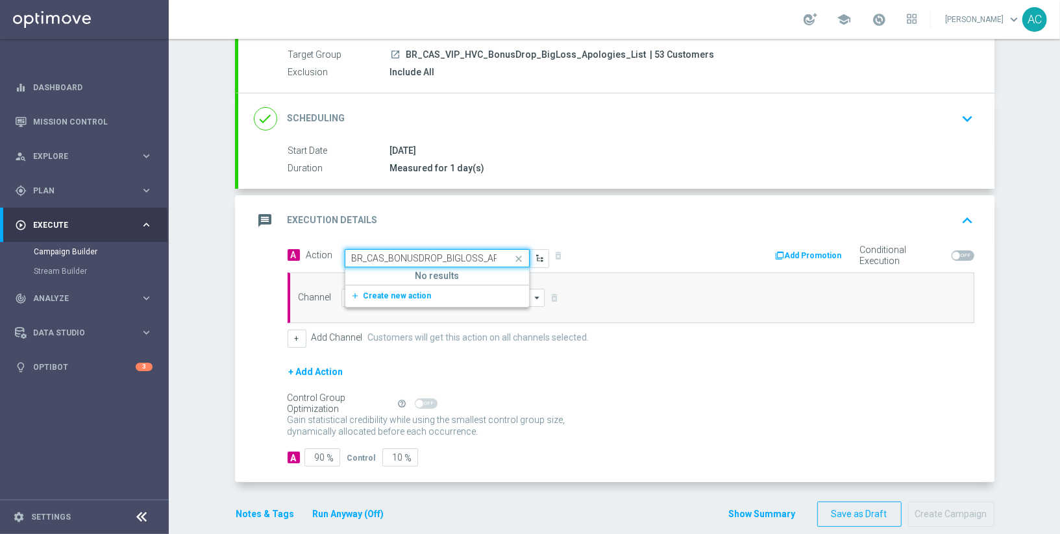
scroll to position [0, 135]
click at [388, 291] on span "Create new action" at bounding box center [397, 295] width 68 height 9
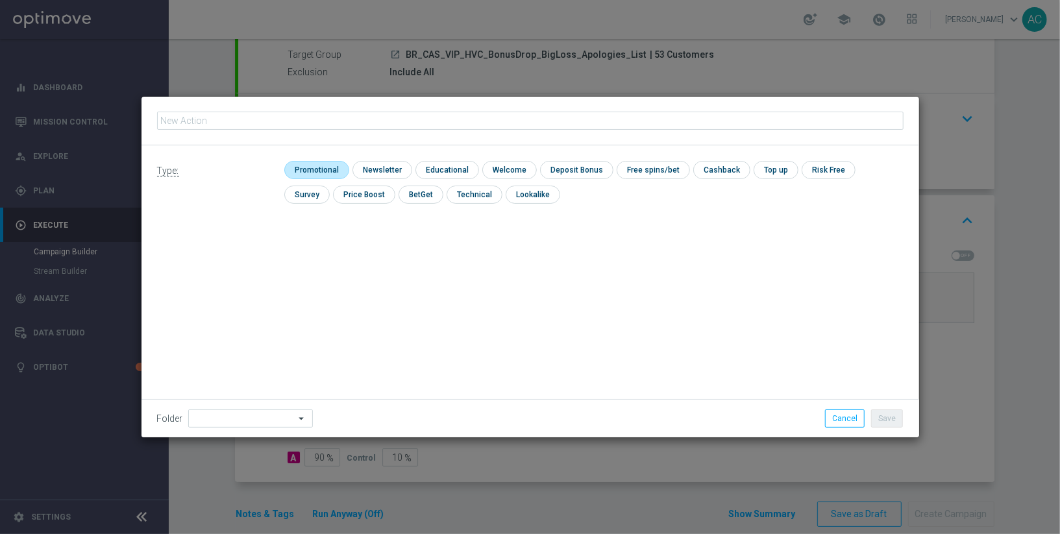
type input "BR_CAS_BONUSDROP_BIGLOSS_APOLOGIES_VIP_EMA_TAC_GM_W33"
drag, startPoint x: 312, startPoint y: 174, endPoint x: 362, endPoint y: 192, distance: 53.8
click at [312, 174] on input "checkbox" at bounding box center [315, 170] width 62 height 18
checkbox input "true"
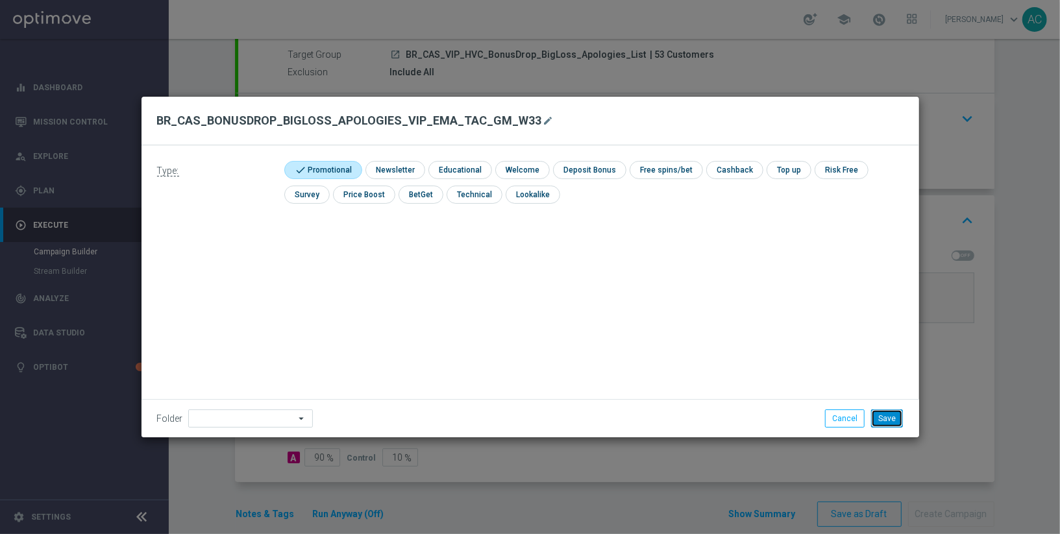
click at [896, 420] on button "Save" at bounding box center [887, 419] width 32 height 18
click at [887, 418] on button "Save" at bounding box center [887, 419] width 32 height 18
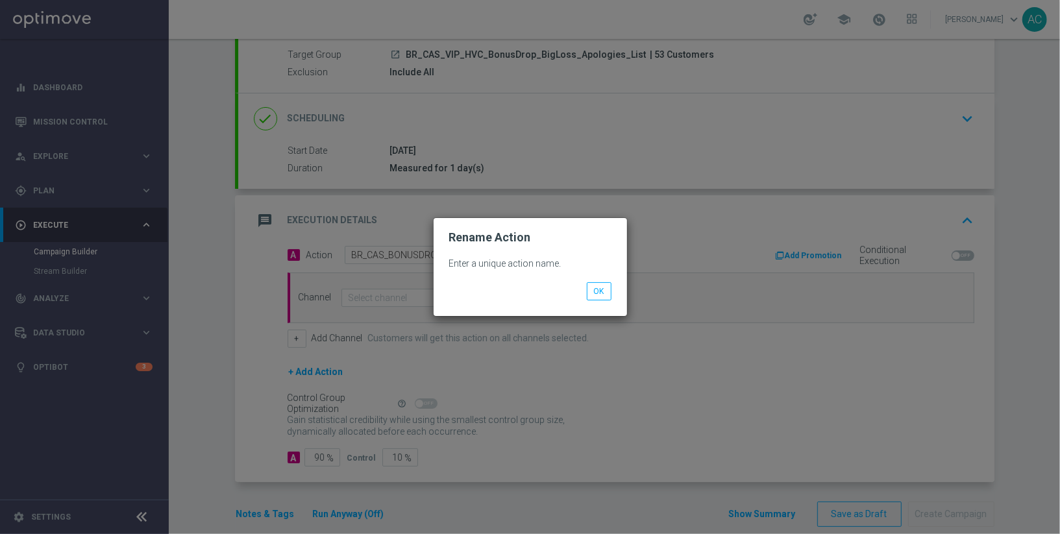
click at [611, 302] on div "Enter a unique action name. OK" at bounding box center [530, 280] width 193 height 71
click at [603, 293] on button "OK" at bounding box center [599, 291] width 25 height 18
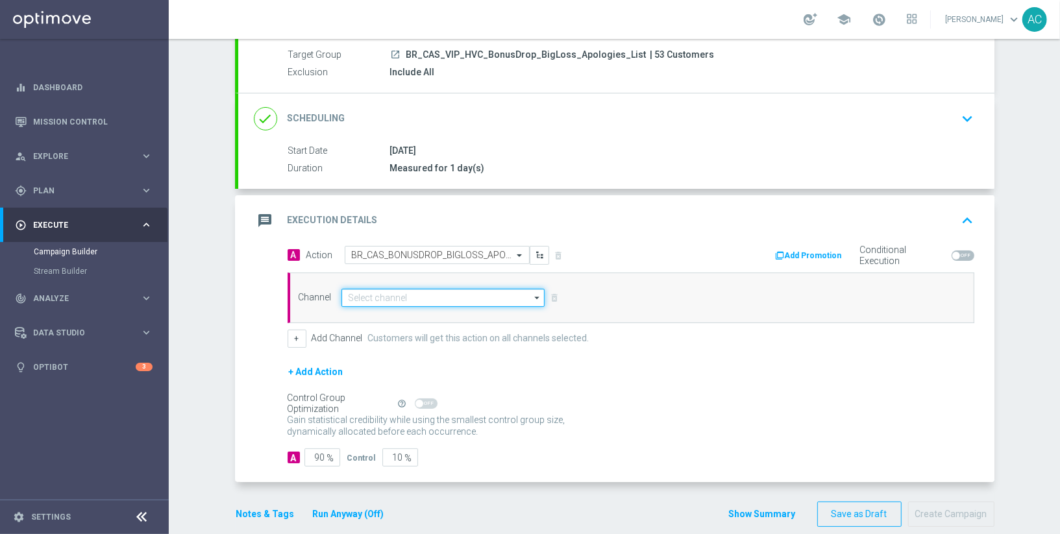
click at [390, 291] on input at bounding box center [443, 298] width 204 height 18
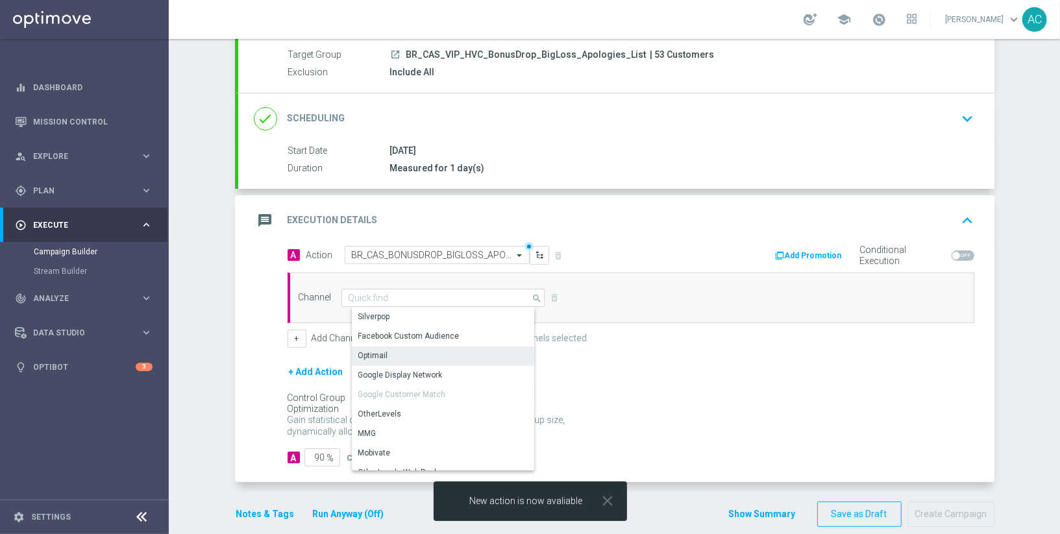
click at [402, 356] on div "Optimail" at bounding box center [449, 356] width 194 height 18
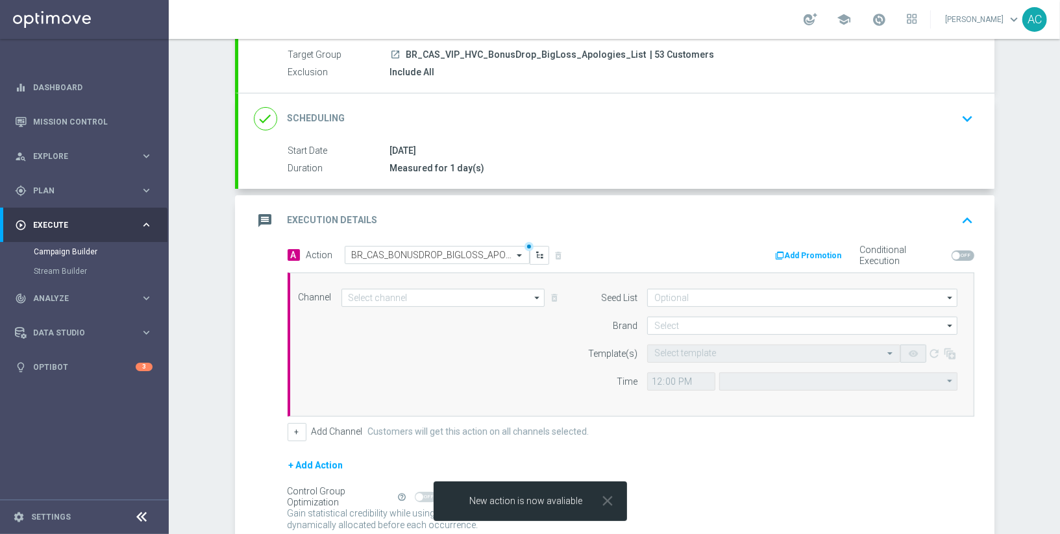
type input "Optimail"
type input "Coordinated Universal Time (UTC 00:00)"
click at [609, 506] on icon "close" at bounding box center [608, 501] width 17 height 17
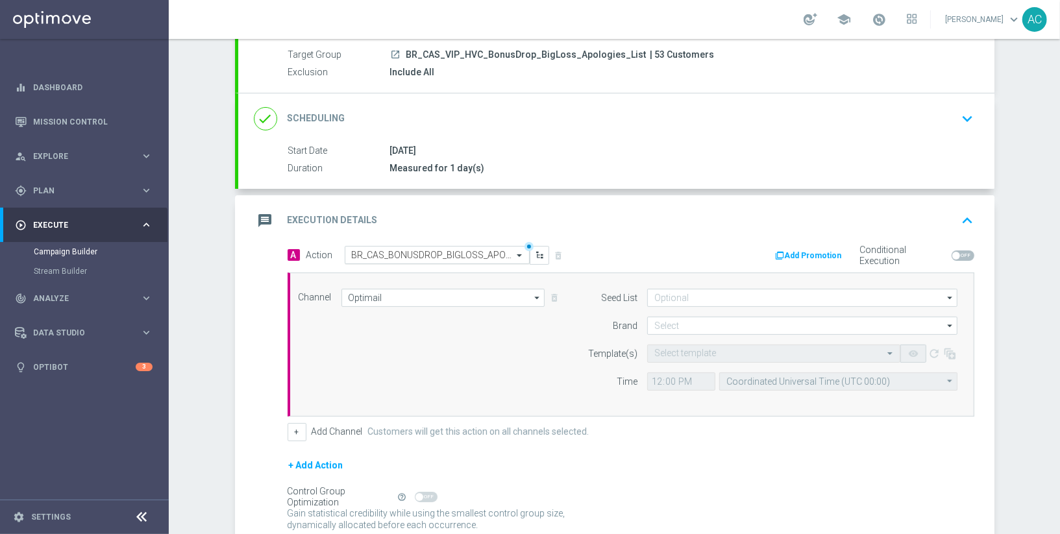
click at [457, 255] on input "text" at bounding box center [424, 255] width 145 height 11
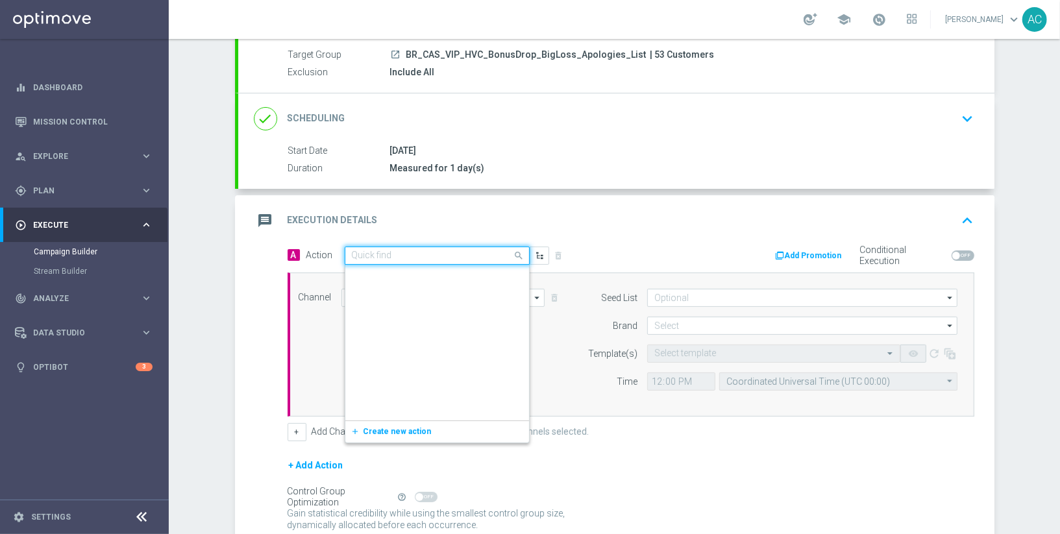
scroll to position [159517, 0]
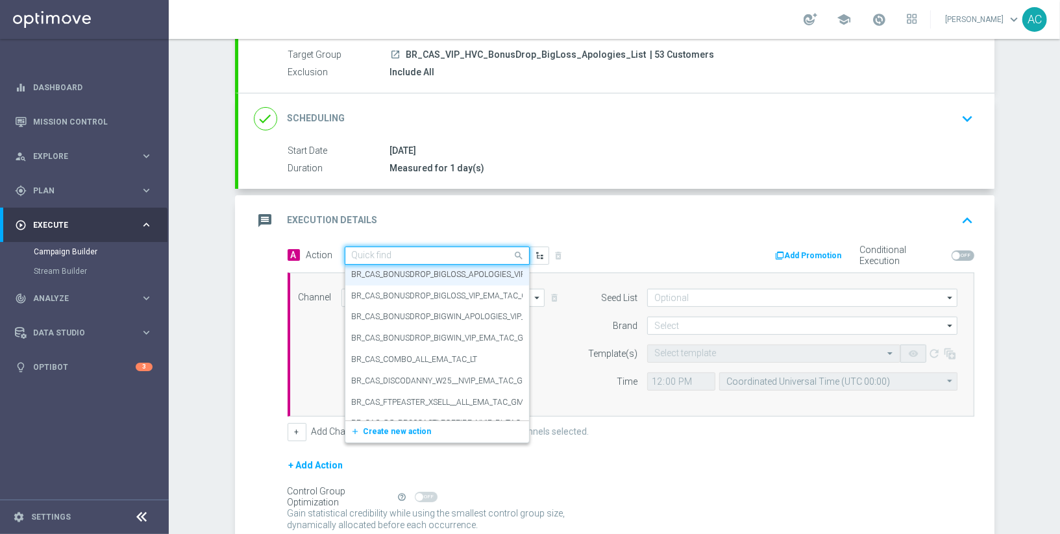
paste input "BR_CAS_BONUSDROP_BIGLOSS_APOLOGIES_VIP_EMA_TAC_GM_W33"
type input "BR_CAS_BONUSDROP_BIGLOSS_APOLOGIES_VIP_EMA_TAC_GM_W33"
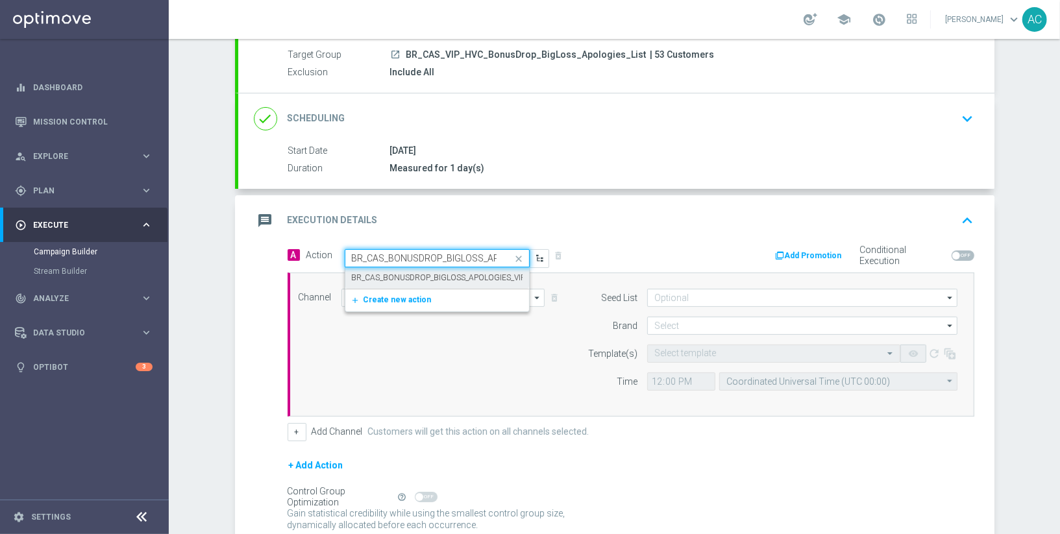
scroll to position [0, 0]
click at [397, 276] on label "BR_CAS_BONUSDROP_BIGLOSS_APOLOGIES_VIP_EMA_TAC_GM_W33" at bounding box center [476, 278] width 248 height 11
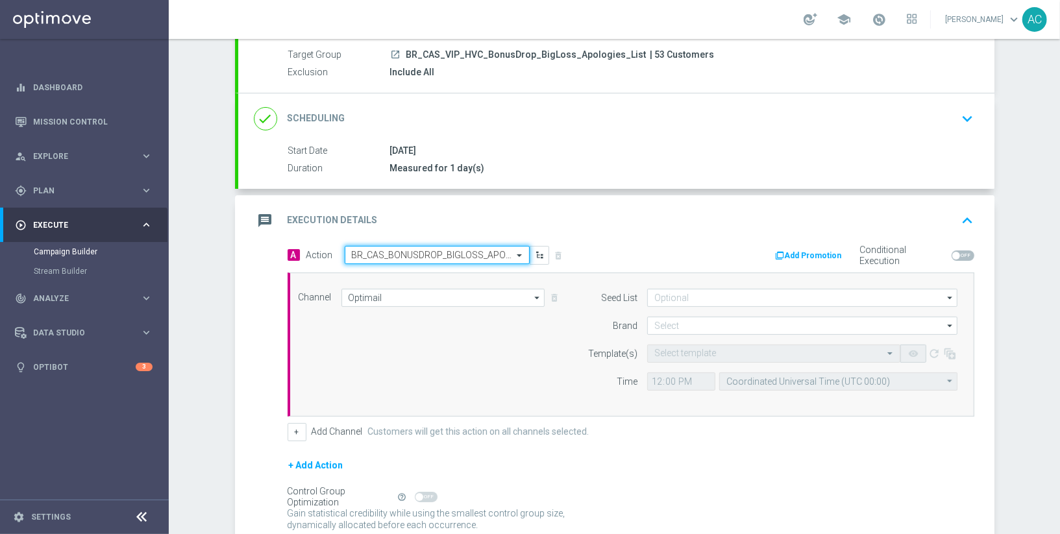
click at [704, 260] on div "Add Promotion Conditional Execution" at bounding box center [807, 256] width 353 height 20
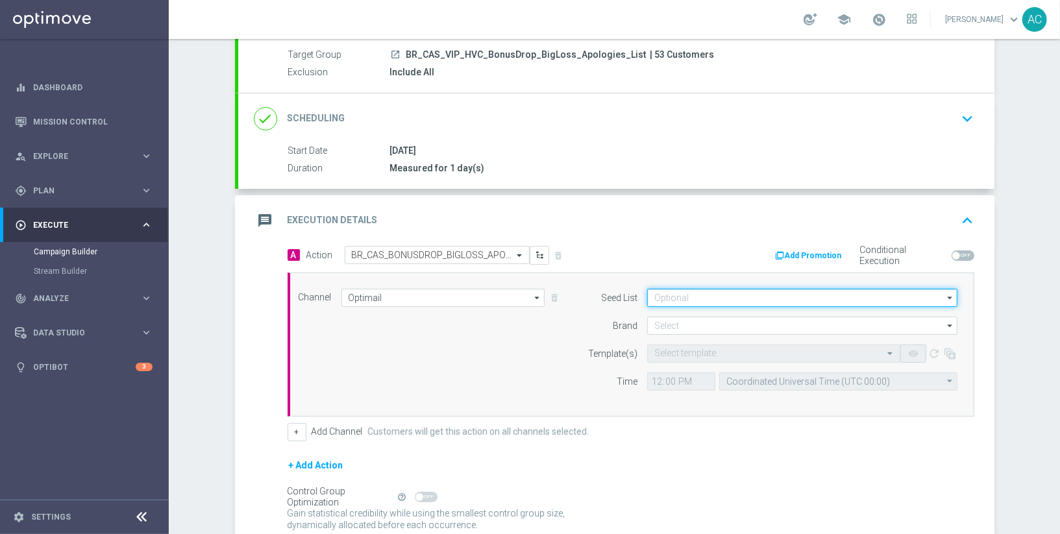
click at [687, 293] on input at bounding box center [802, 298] width 310 height 18
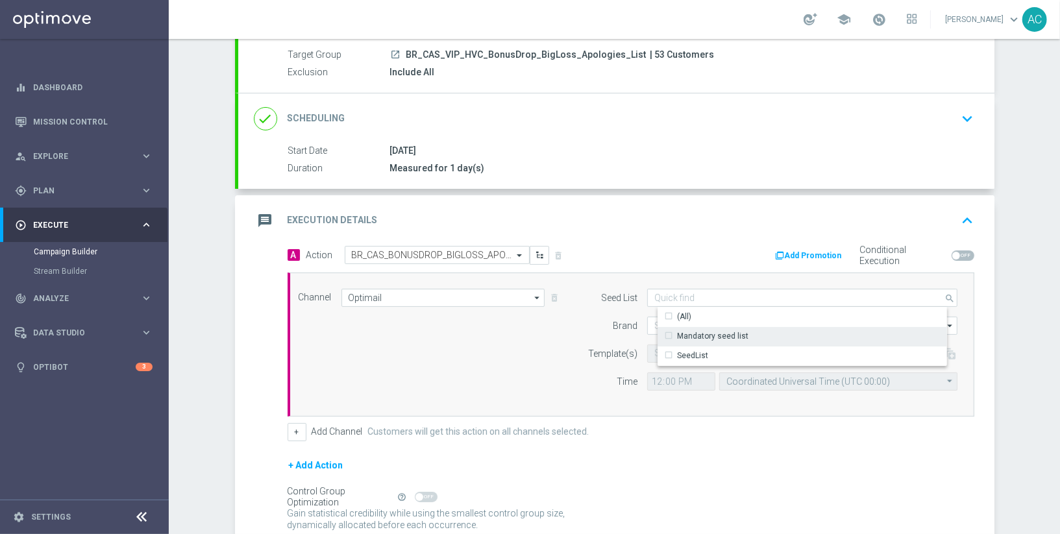
click at [695, 335] on div "Mandatory seed list" at bounding box center [712, 336] width 71 height 12
drag, startPoint x: 525, startPoint y: 348, endPoint x: 579, endPoint y: 342, distance: 54.2
click at [526, 348] on div "Channel Optimail Optimail arrow_drop_down Drag here to set row groups Drag here…" at bounding box center [628, 345] width 679 height 112
type input "Mandatory seed list"
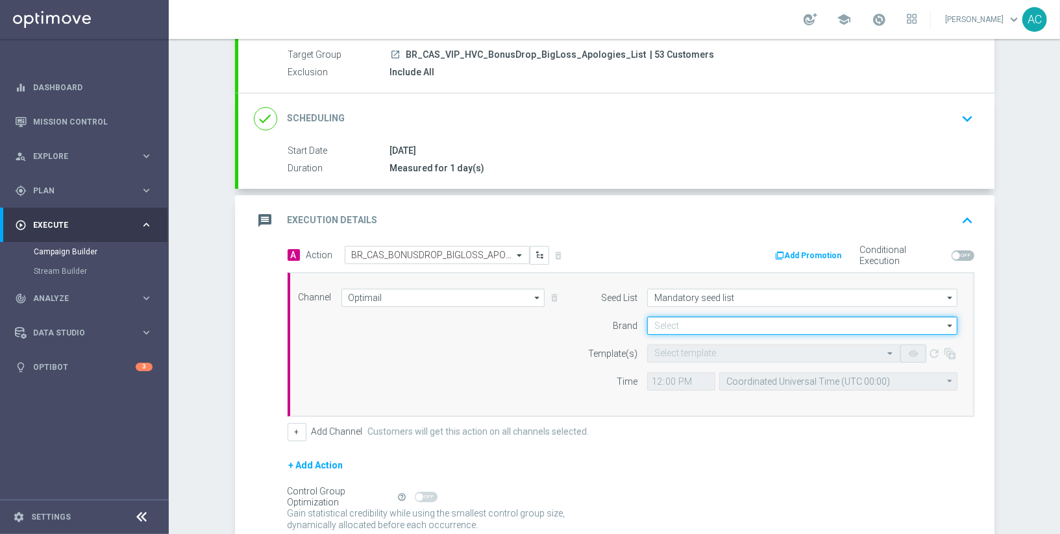
click at [704, 328] on input at bounding box center [802, 326] width 310 height 18
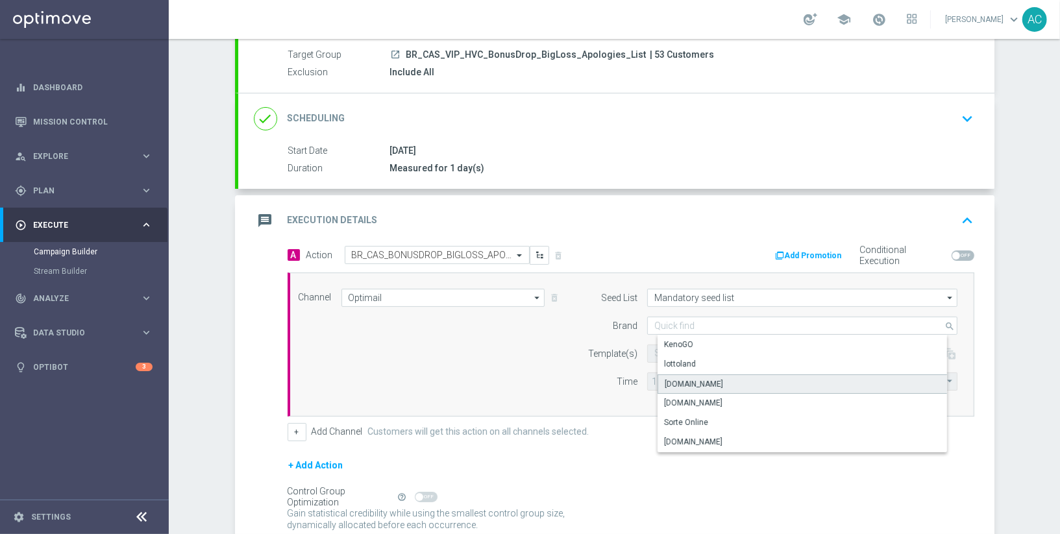
click at [710, 382] on div "Lottoland.bet.br" at bounding box center [694, 384] width 58 height 12
type input "Lottoland.bet.br"
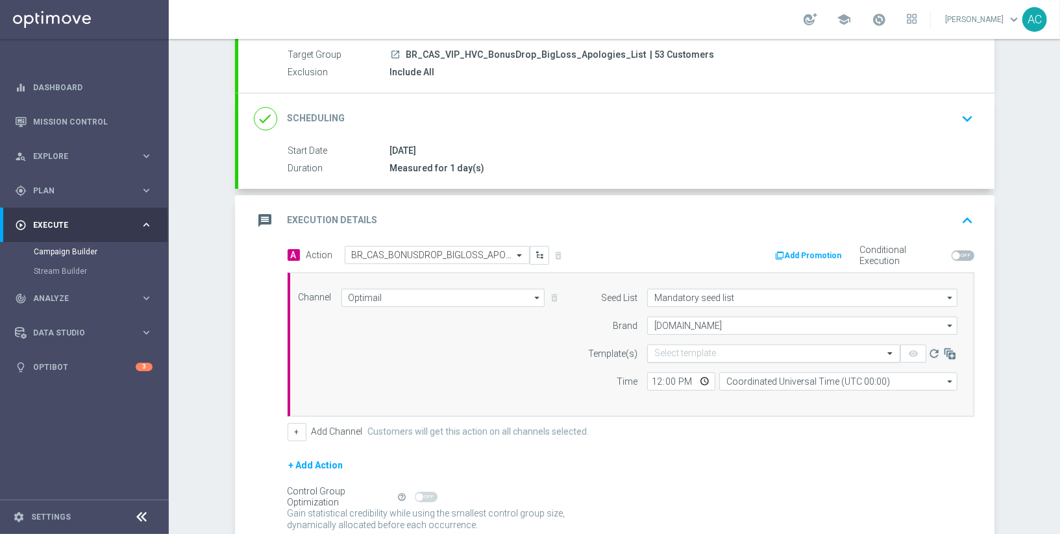
click at [699, 355] on input "text" at bounding box center [760, 354] width 213 height 11
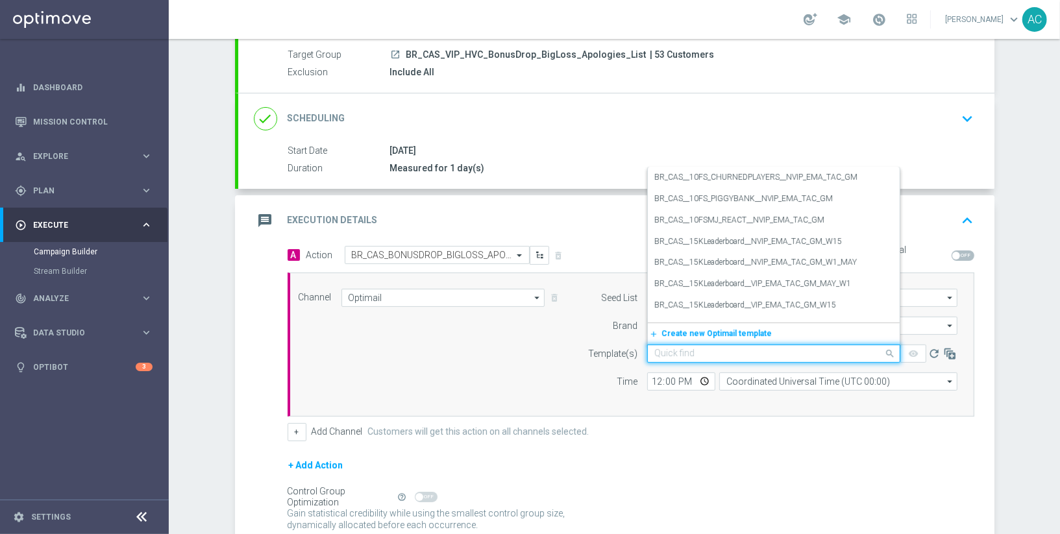
click at [456, 351] on div "Channel Optimail Optimail arrow_drop_down Drag here to set row groups Drag here…" at bounding box center [628, 345] width 679 height 112
click at [691, 352] on input "text" at bounding box center [760, 354] width 213 height 11
paste input "BR_CAS_BONUSDROP_BIGLOSS_APOLOGIES_VIP_EMA_TAC_GM_W33"
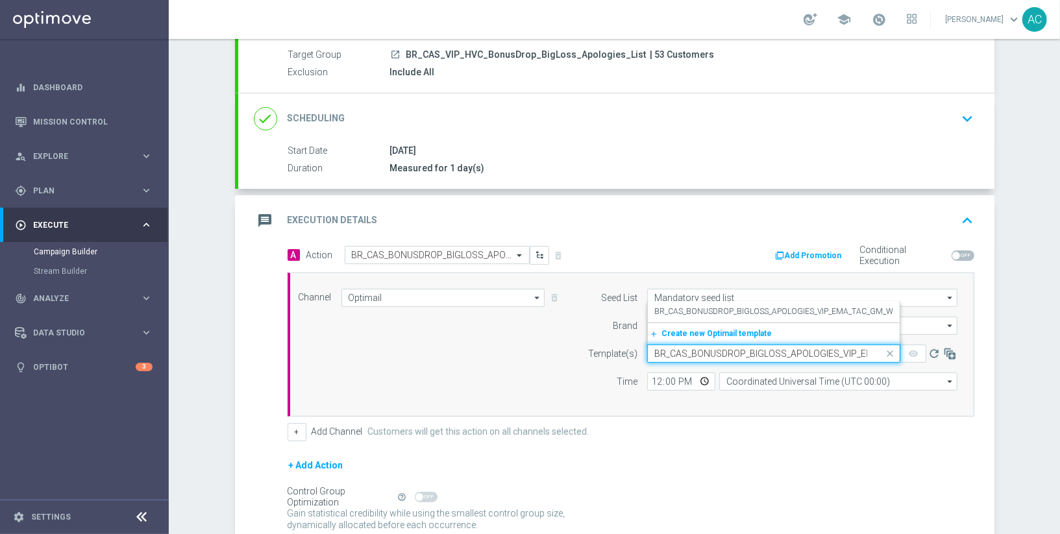
scroll to position [0, 66]
click at [696, 313] on label "BR_CAS_BONUSDROP_BIGLOSS_APOLOGIES_VIP_EMA_TAC_GM_W33" at bounding box center [778, 311] width 248 height 11
type input "BR_CAS_BONUSDROP_BIGLOSS_APOLOGIES_VIP_EMA_TAC_GM_W33"
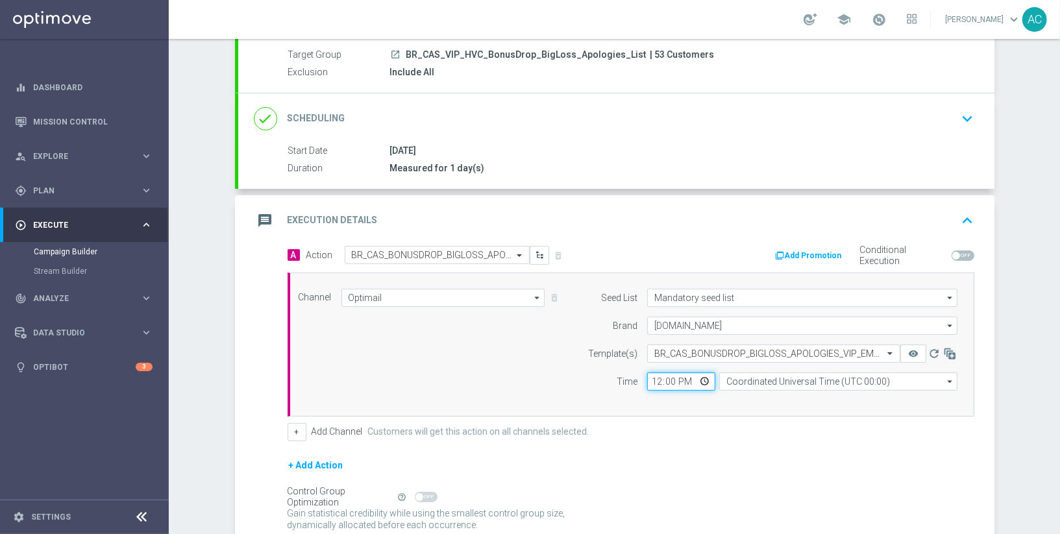
click at [650, 376] on input "12:00" at bounding box center [681, 382] width 68 height 18
type input "11:10"
click at [773, 381] on input "Coordinated Universal Time (UTC 00:00)" at bounding box center [838, 382] width 238 height 18
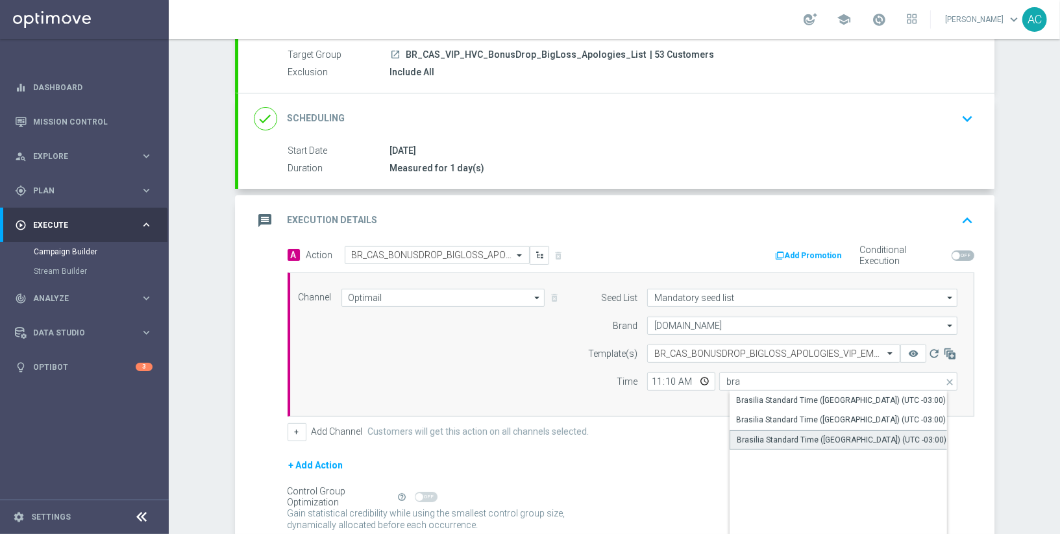
click at [812, 439] on div "Brasilia Standard Time (Sao Paulo) (UTC -03:00)" at bounding box center [842, 440] width 210 height 12
type input "Brasilia Standard Time (Sao Paulo) (UTC -03:00)"
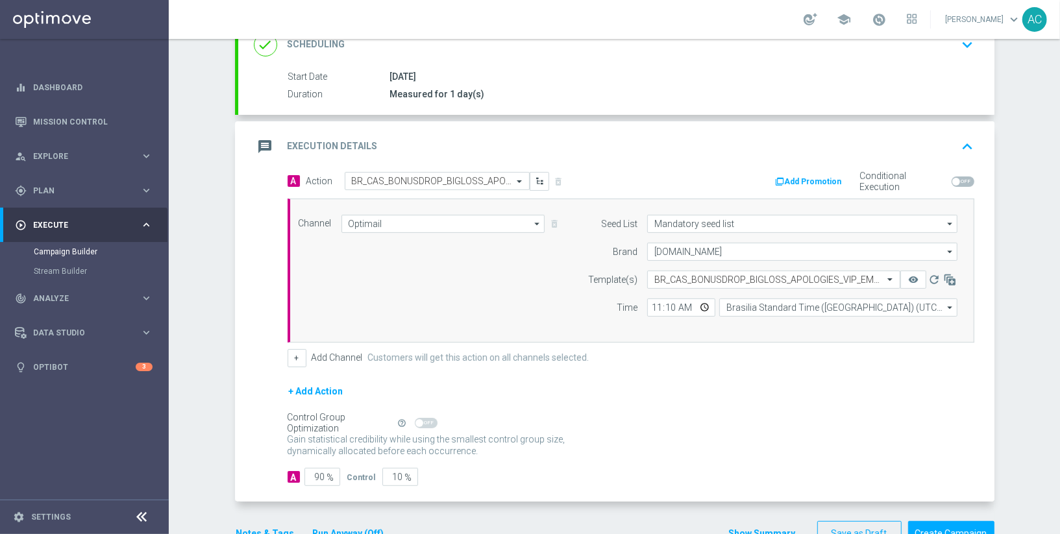
scroll to position [225, 0]
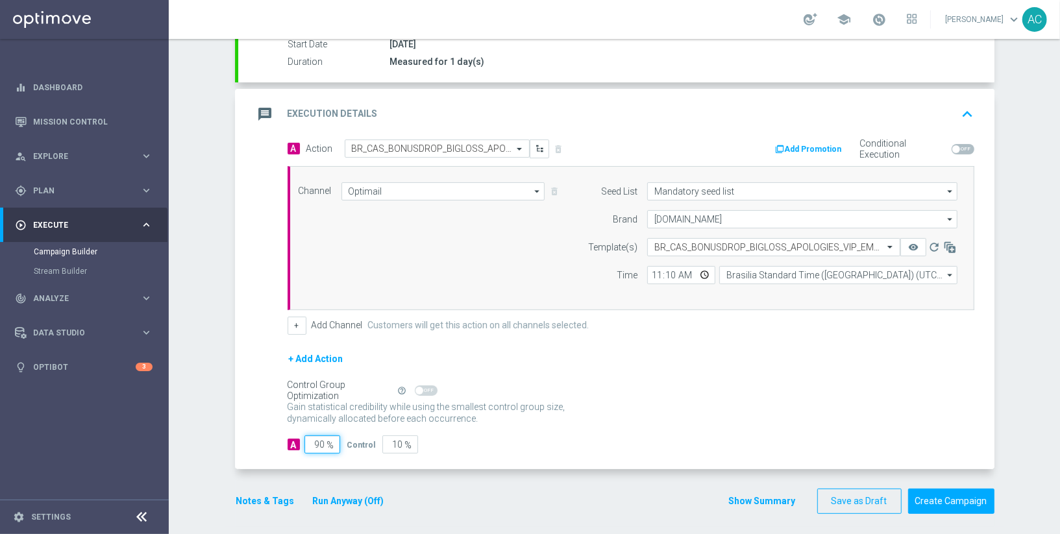
click at [304, 438] on input "90" at bounding box center [322, 445] width 36 height 18
type input "1"
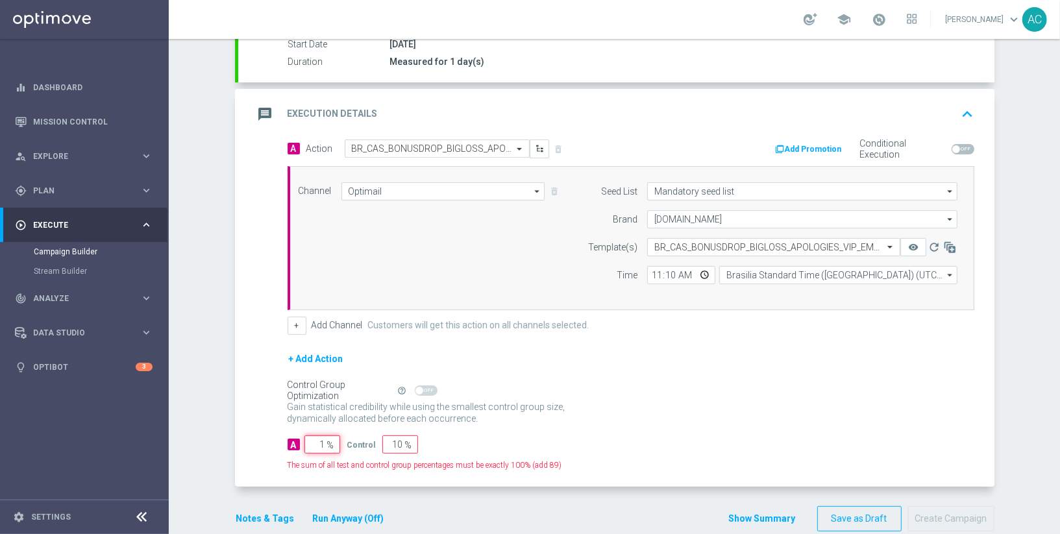
type input "99"
type input "10"
type input "90"
type input "100"
type input "0"
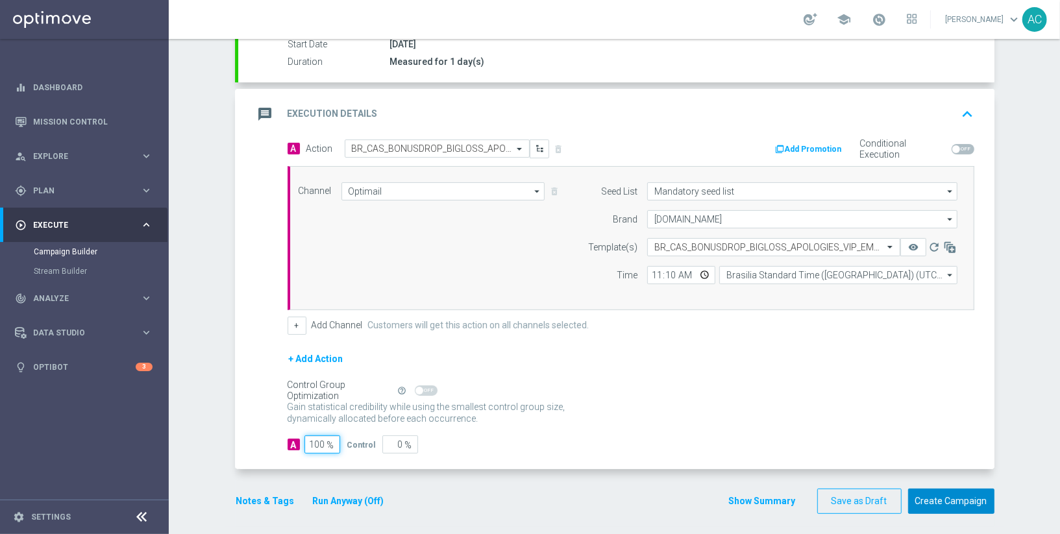
type input "100"
click at [951, 496] on button "Create Campaign" at bounding box center [951, 501] width 86 height 25
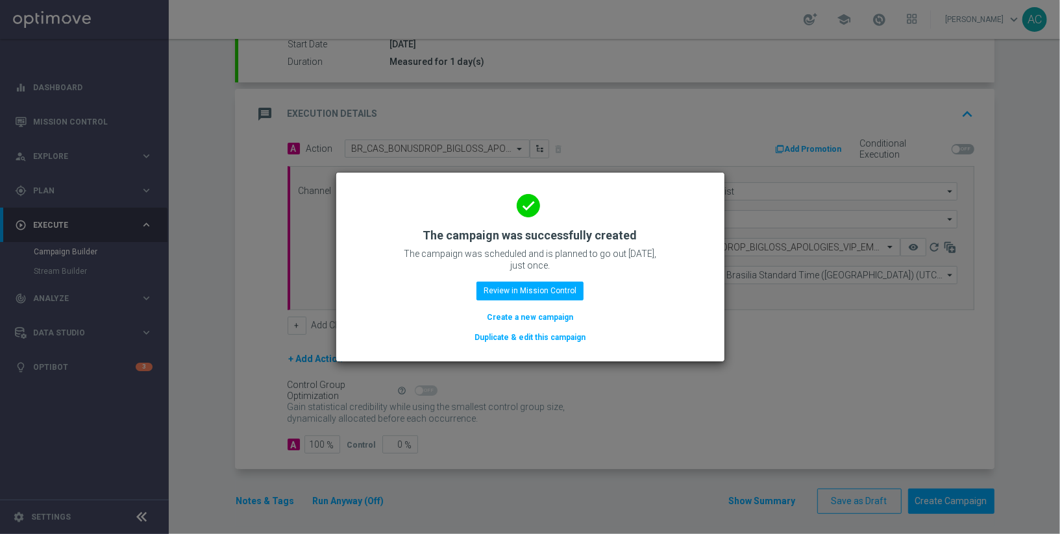
click at [527, 312] on button "Create a new campaign" at bounding box center [530, 317] width 89 height 14
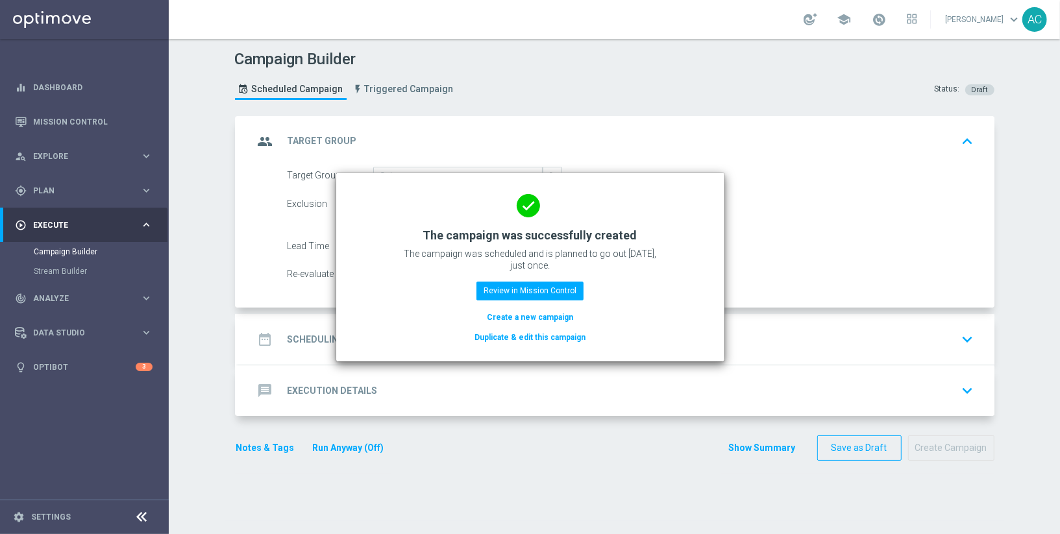
scroll to position [0, 0]
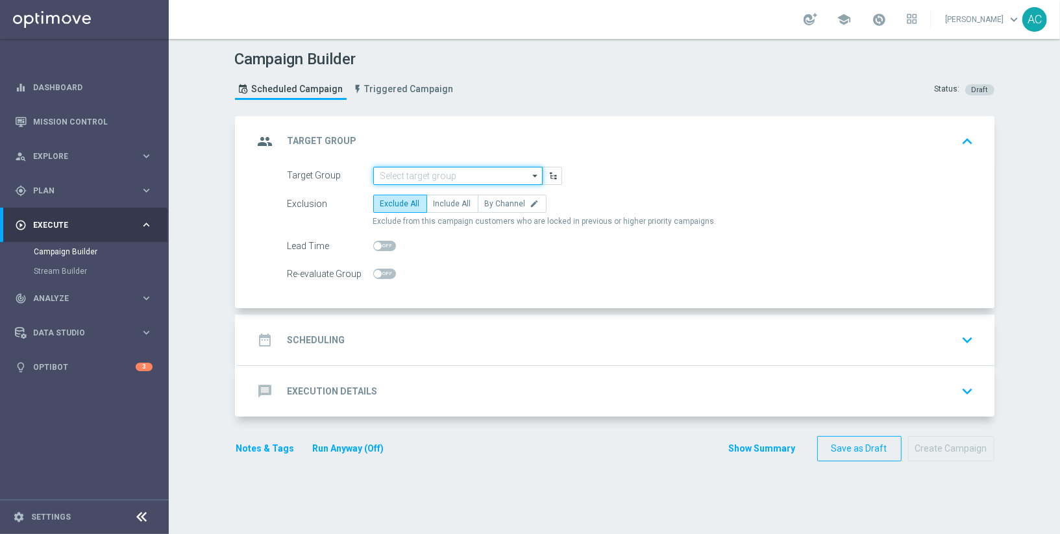
click at [459, 175] on input at bounding box center [457, 176] width 169 height 18
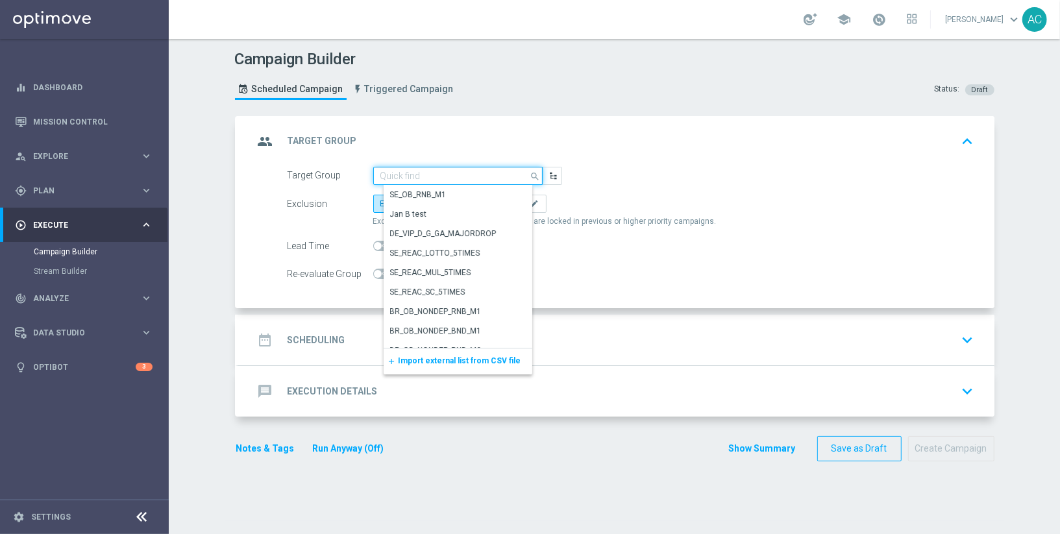
paste input "BR_CAS_VIP_HVC_BonusDrop_BigDrop_Apologies_List"
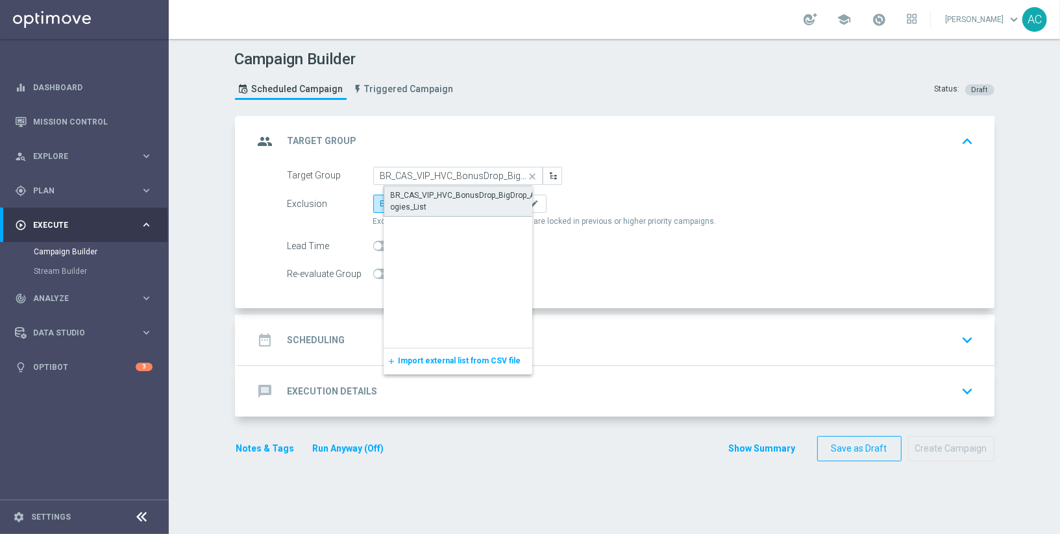
click at [435, 193] on div "BR_CAS_VIP_HVC_BonusDrop_BigDrop_Apologies_List" at bounding box center [468, 201] width 155 height 23
type input "BR_CAS_VIP_HVC_BonusDrop_BigDrop_Apologies_List"
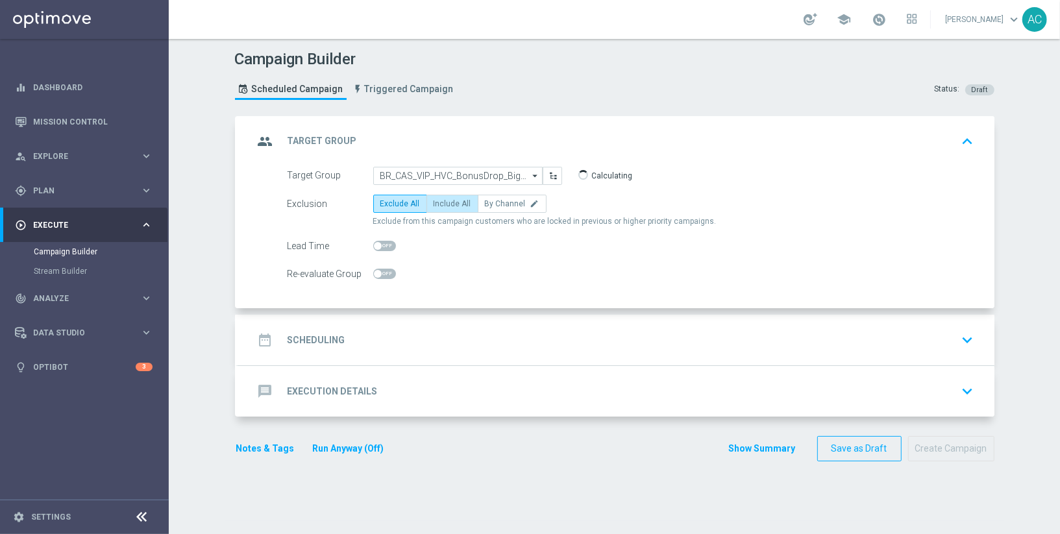
click at [434, 202] on span "Include All" at bounding box center [453, 203] width 38 height 9
click at [434, 202] on input "Include All" at bounding box center [438, 206] width 8 height 8
radio input "true"
click at [310, 339] on h2 "Scheduling" at bounding box center [317, 340] width 58 height 12
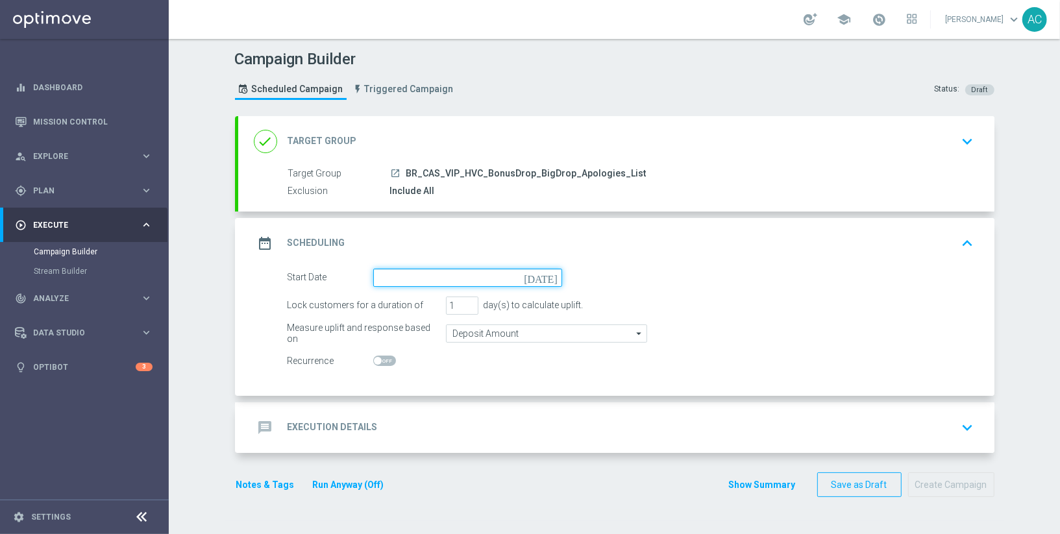
click at [412, 273] on input at bounding box center [467, 278] width 189 height 18
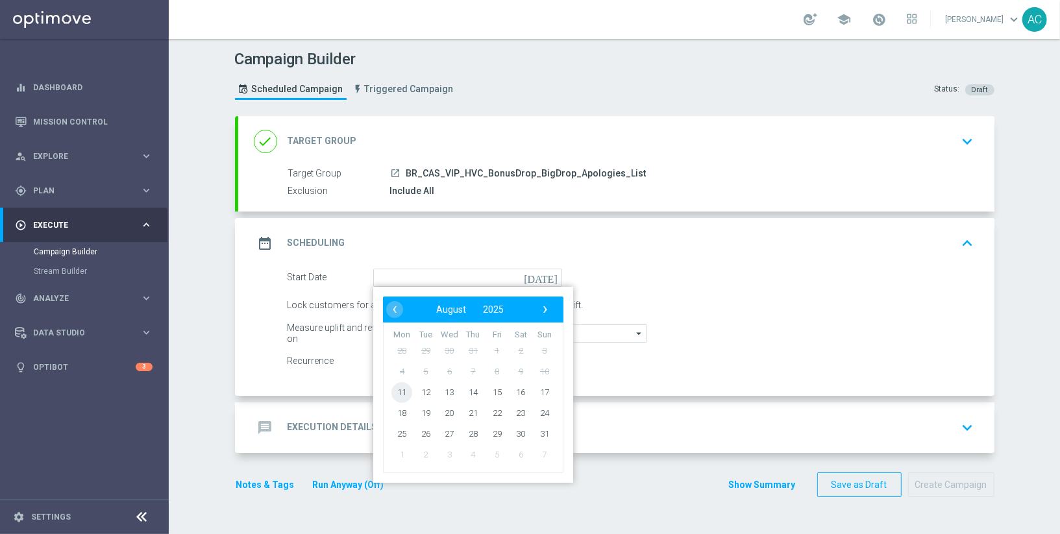
click at [396, 387] on span "11" at bounding box center [401, 392] width 21 height 21
type input "11 Aug 2025"
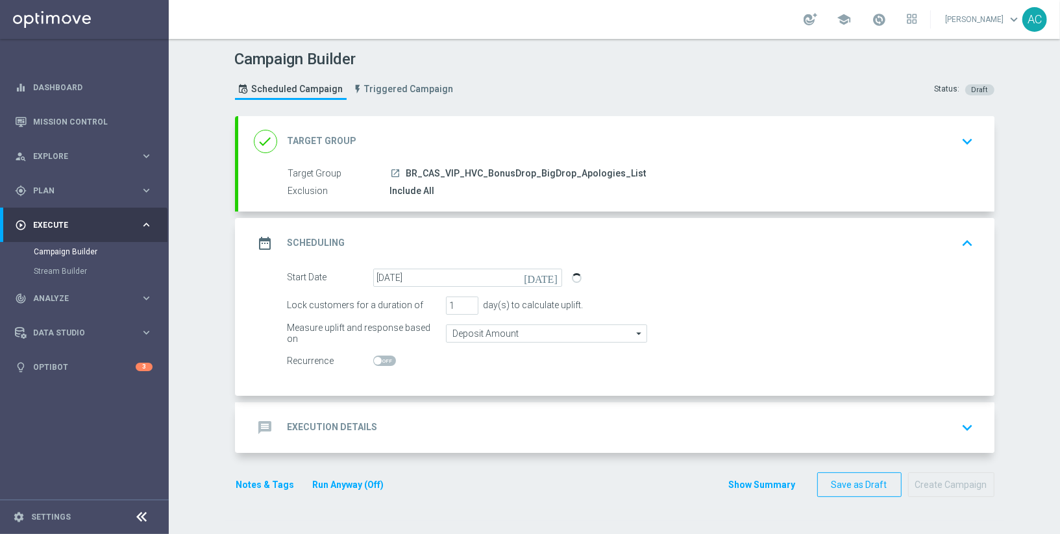
click at [369, 412] on div "message Execution Details keyboard_arrow_down" at bounding box center [616, 427] width 756 height 51
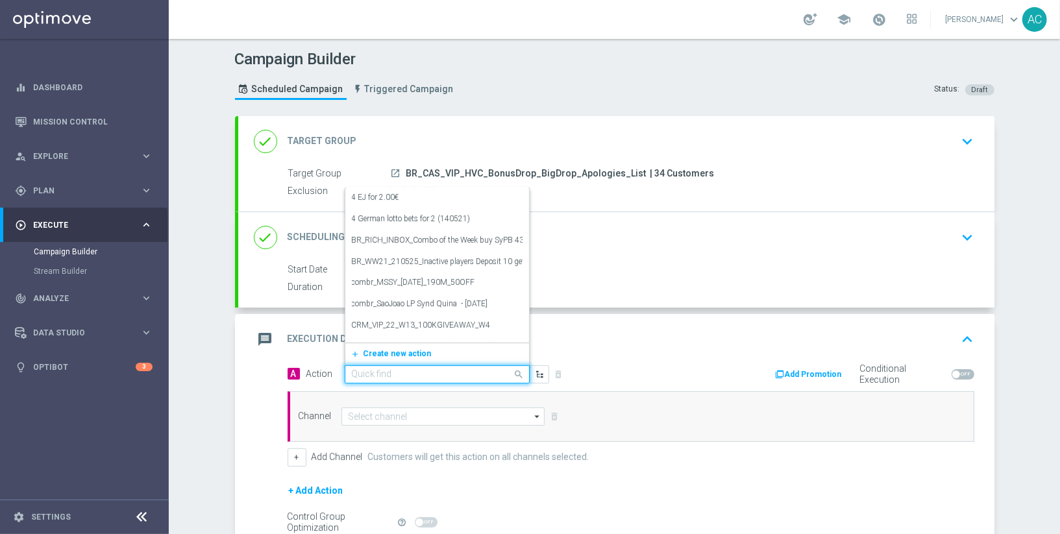
click at [399, 378] on div "Quick find" at bounding box center [437, 374] width 185 height 18
paste input "BR_CAS_BONUSDROP_BIGDROP_APOLOGIES_VIP_EMA_TAC_GM_W33"
type input "BR_CAS_BONUSDROP_BIGDROP_APOLOGIES_VIP_EMA_TAC_GM_W33"
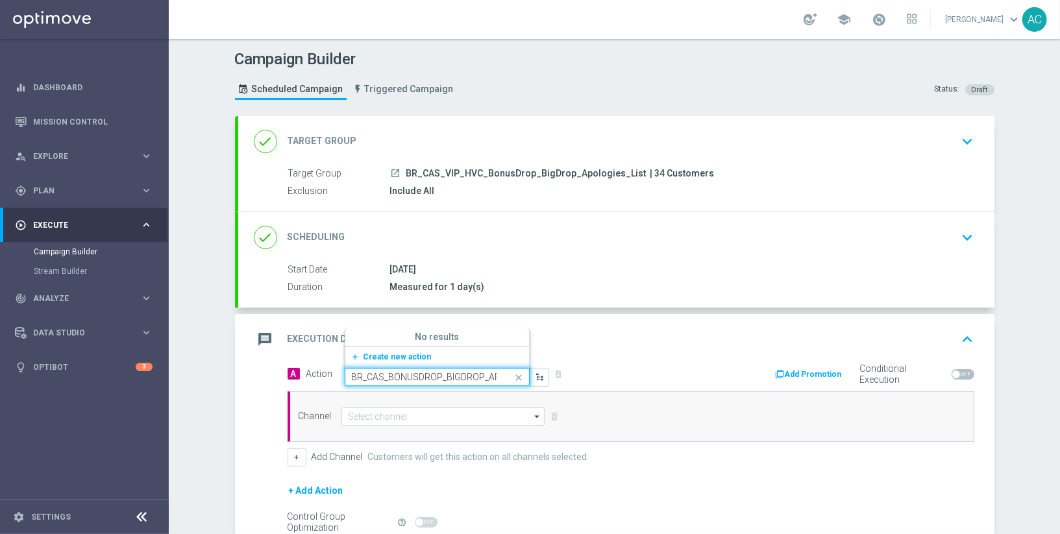
scroll to position [0, 138]
click at [379, 357] on span "Create new action" at bounding box center [397, 356] width 68 height 9
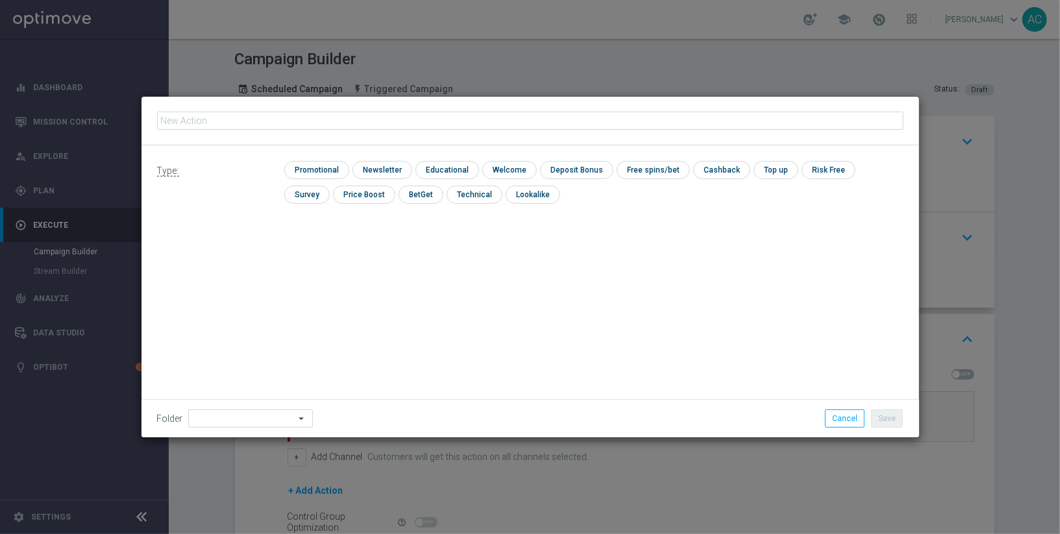
type input "BR_CAS_BONUSDROP_BIGDROP_APOLOGIES_VIP_EMA_TAC_GM_W33"
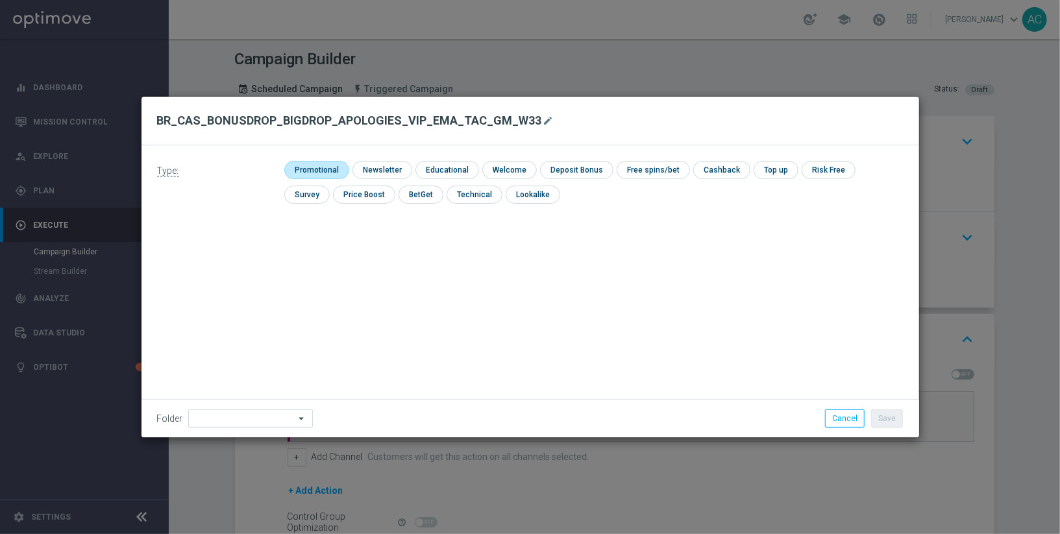
click at [326, 172] on input "checkbox" at bounding box center [315, 170] width 62 height 18
checkbox input "true"
click at [889, 419] on button "Save" at bounding box center [887, 419] width 32 height 18
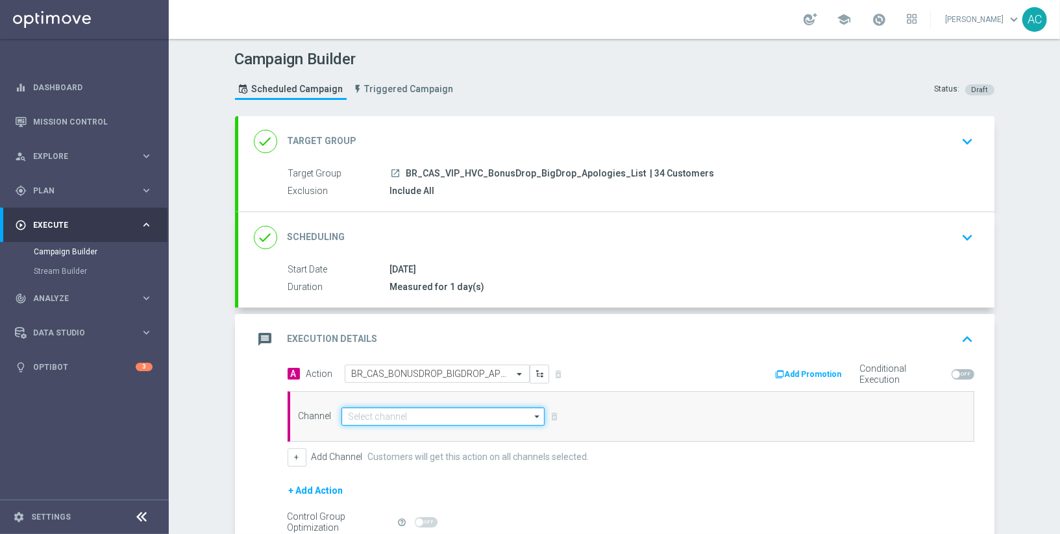
click at [362, 411] on input at bounding box center [443, 417] width 204 height 18
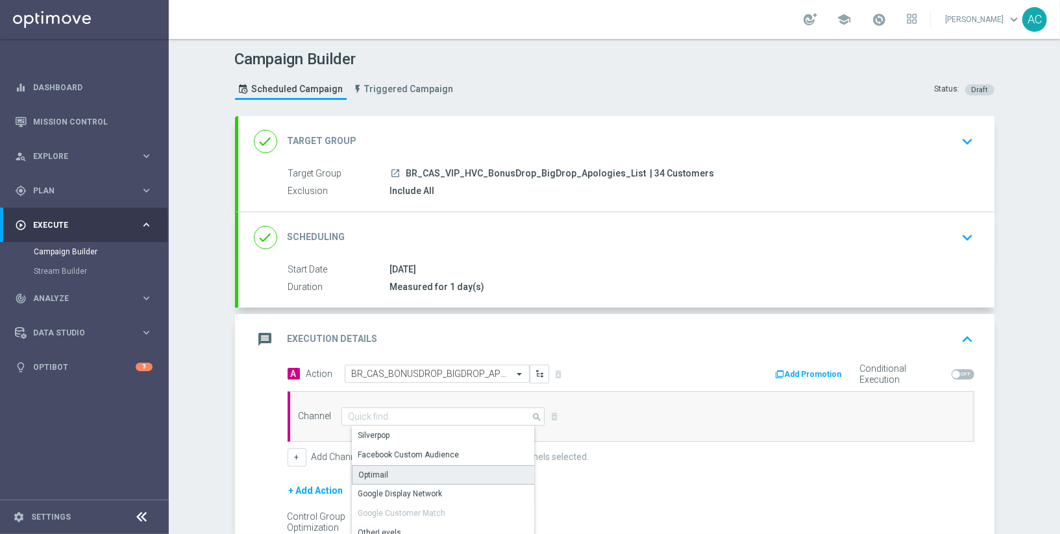
click at [384, 474] on div "Optimail" at bounding box center [449, 474] width 194 height 19
type input "Optimail"
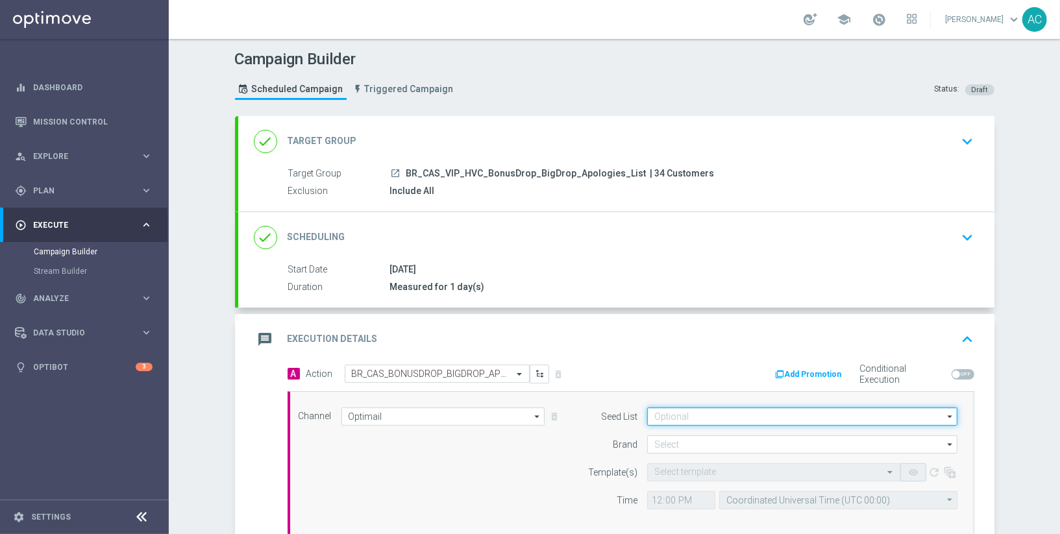
click at [673, 418] on input at bounding box center [802, 417] width 310 height 18
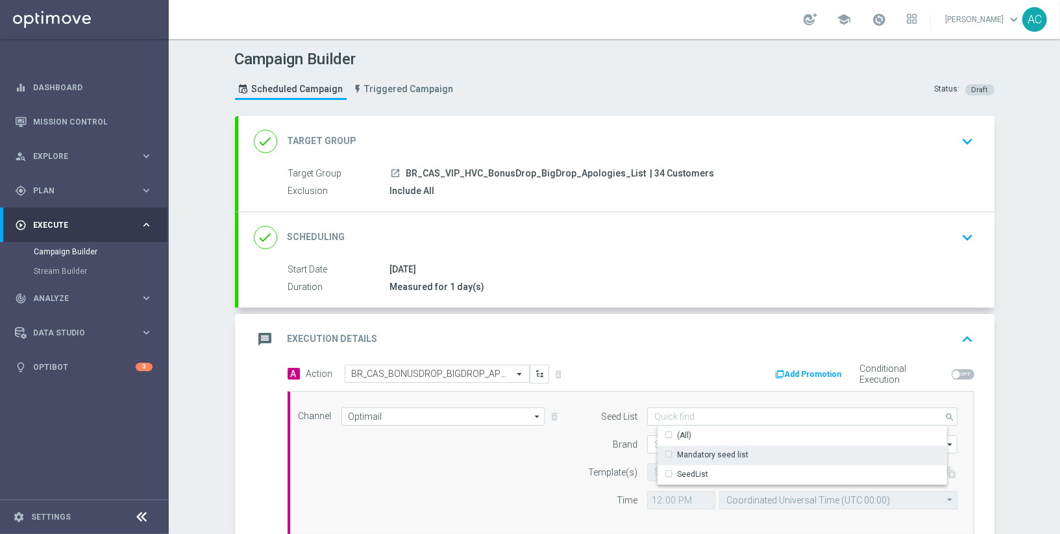
click at [688, 460] on div "Mandatory seed list" at bounding box center [813, 455] width 311 height 18
drag, startPoint x: 550, startPoint y: 480, endPoint x: 698, endPoint y: 432, distance: 156.0
click at [550, 480] on div "Channel Optimail Optimail arrow_drop_down Drag here to set row groups Drag here…" at bounding box center [628, 464] width 679 height 112
type input "Mandatory seed list"
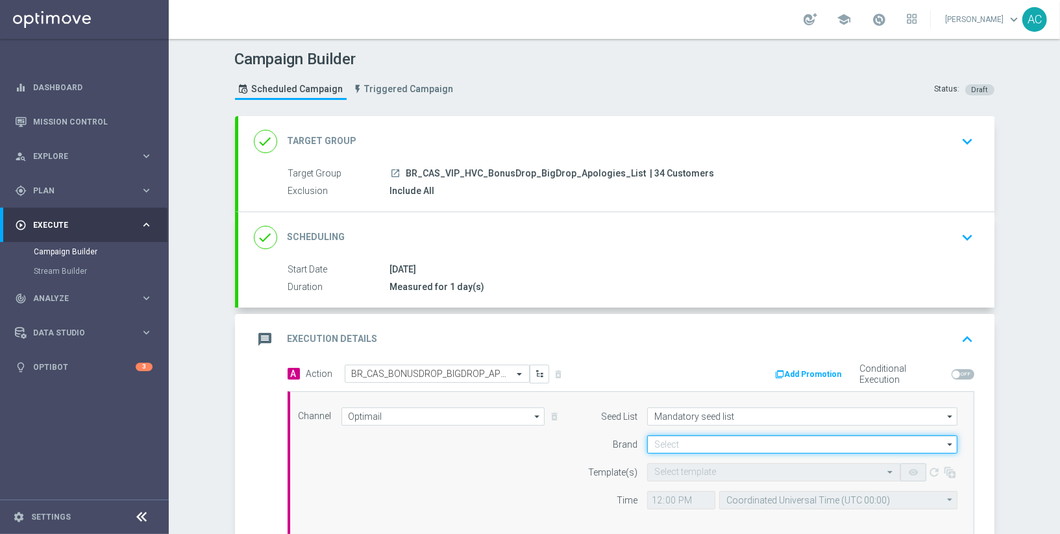
click at [704, 447] on input at bounding box center [802, 445] width 310 height 18
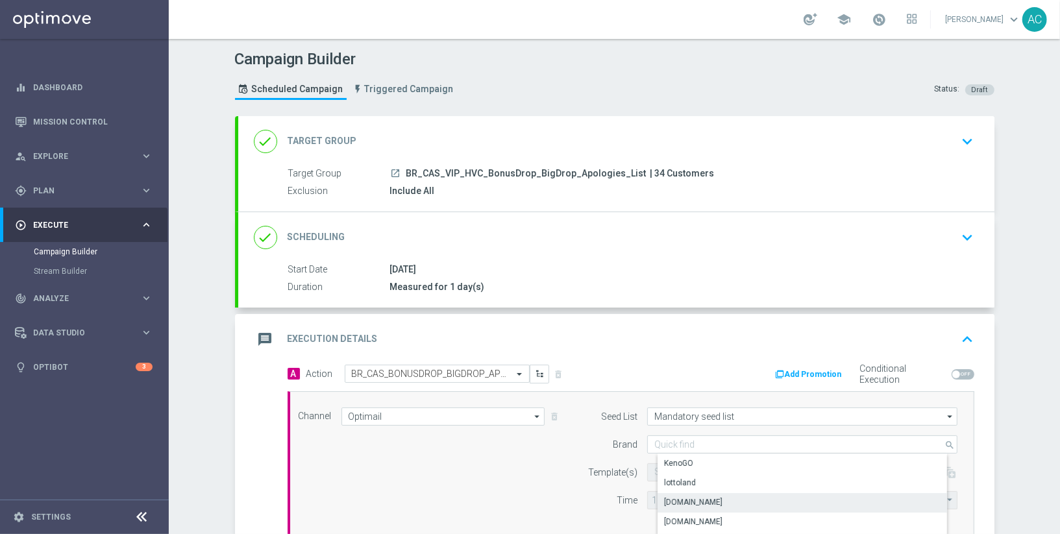
click at [694, 501] on div "Lottoland.bet.br" at bounding box center [693, 503] width 58 height 12
type input "Lottoland.bet.br"
drag, startPoint x: 506, startPoint y: 489, endPoint x: 559, endPoint y: 457, distance: 62.3
click at [506, 489] on div "Channel Optimail Optimail arrow_drop_down Drag here to set row groups Drag here…" at bounding box center [628, 464] width 679 height 112
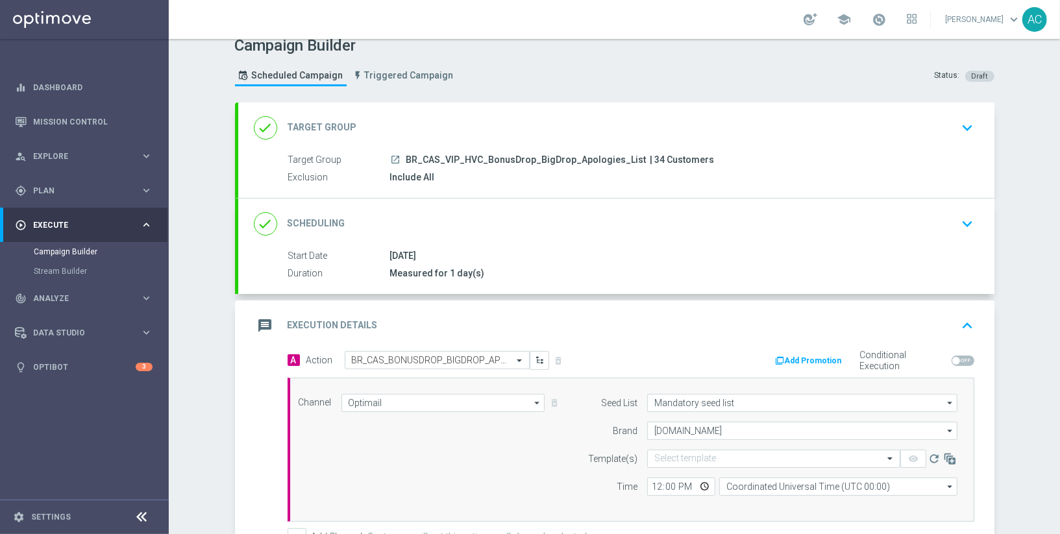
scroll to position [25, 0]
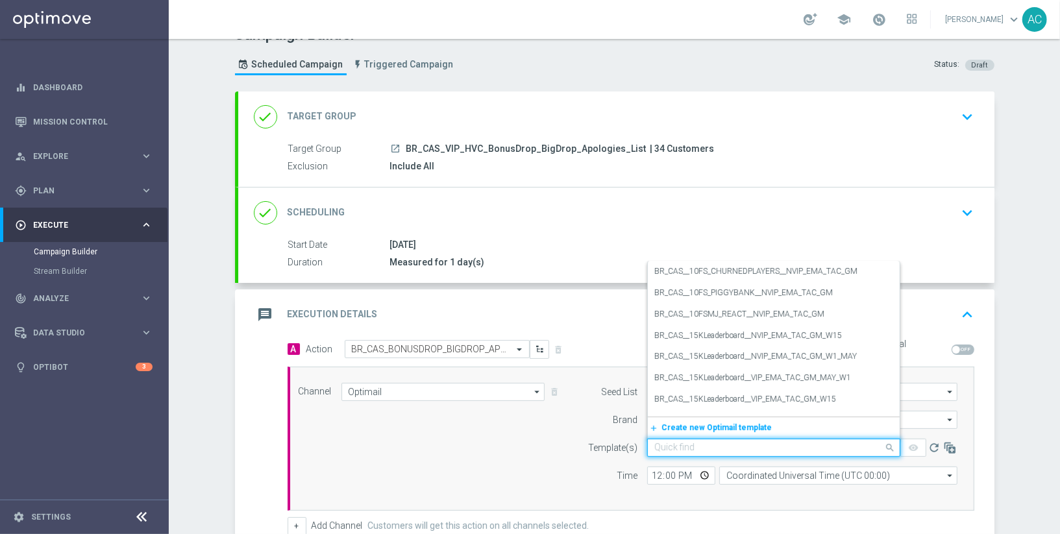
click at [720, 446] on input "text" at bounding box center [760, 448] width 213 height 11
paste input "BR_CAS_BONUSDROP_BIGDROP_APOLOGIES_VIP_EMA_TAC_GM_W33"
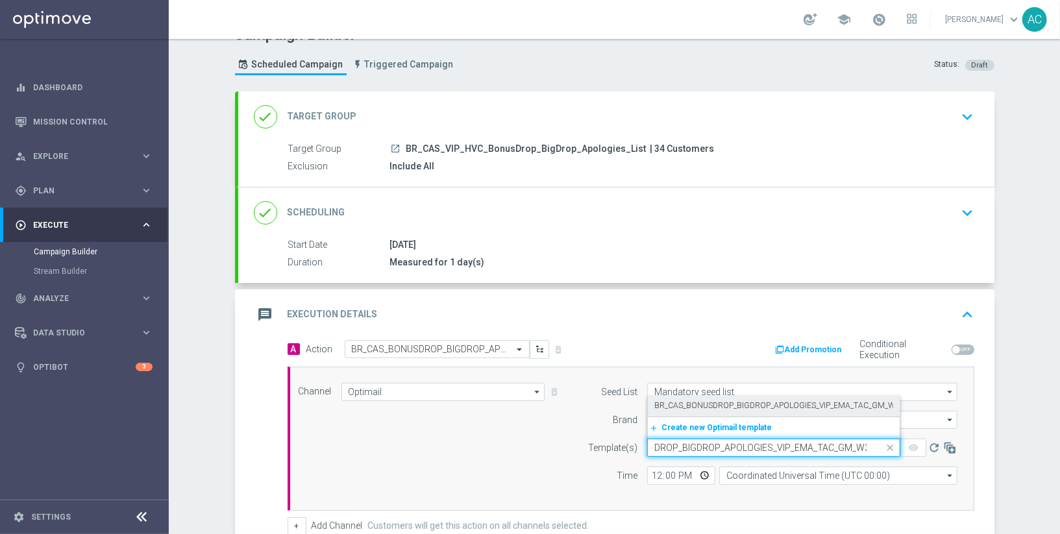
click at [719, 406] on label "BR_CAS_BONUSDROP_BIGDROP_APOLOGIES_VIP_EMA_TAC_GM_W33" at bounding box center [779, 405] width 250 height 11
type input "BR_CAS_BONUSDROP_BIGDROP_APOLOGIES_VIP_EMA_TAC_GM_W33"
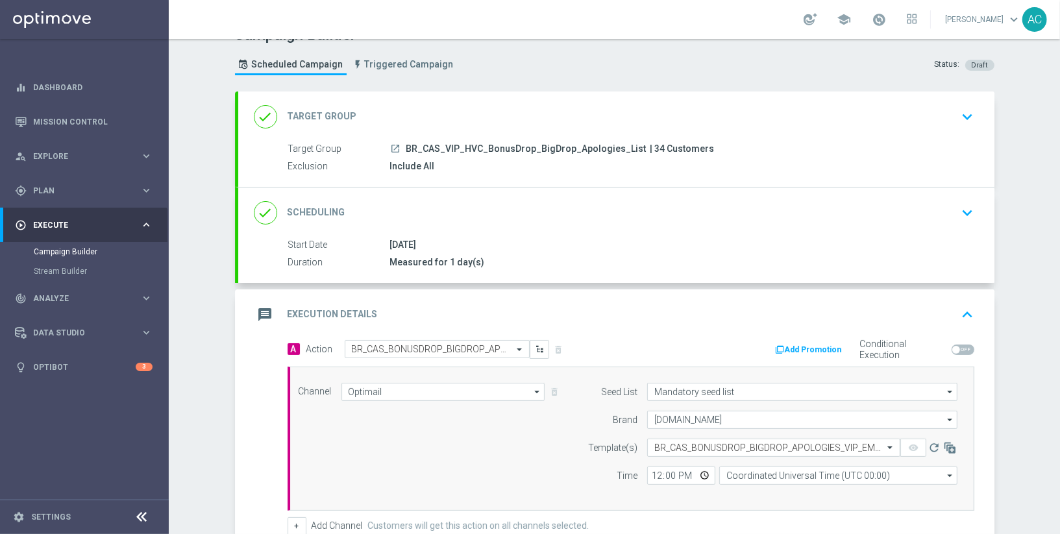
scroll to position [0, 0]
click at [647, 476] on input "12:00" at bounding box center [681, 476] width 68 height 18
type input "11:20"
click at [852, 474] on input "Coordinated Universal Time (UTC 00:00)" at bounding box center [838, 476] width 238 height 18
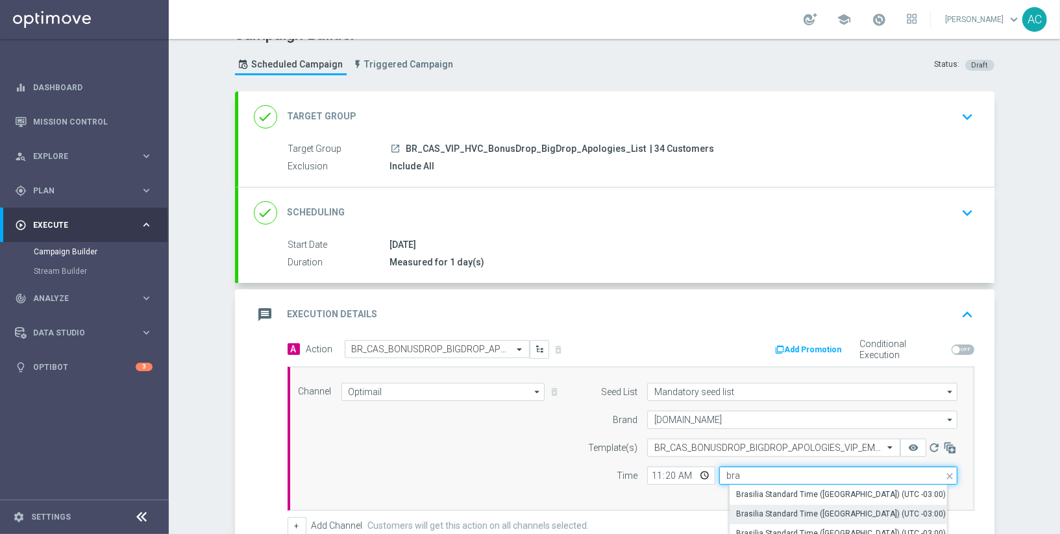
scroll to position [27, 0]
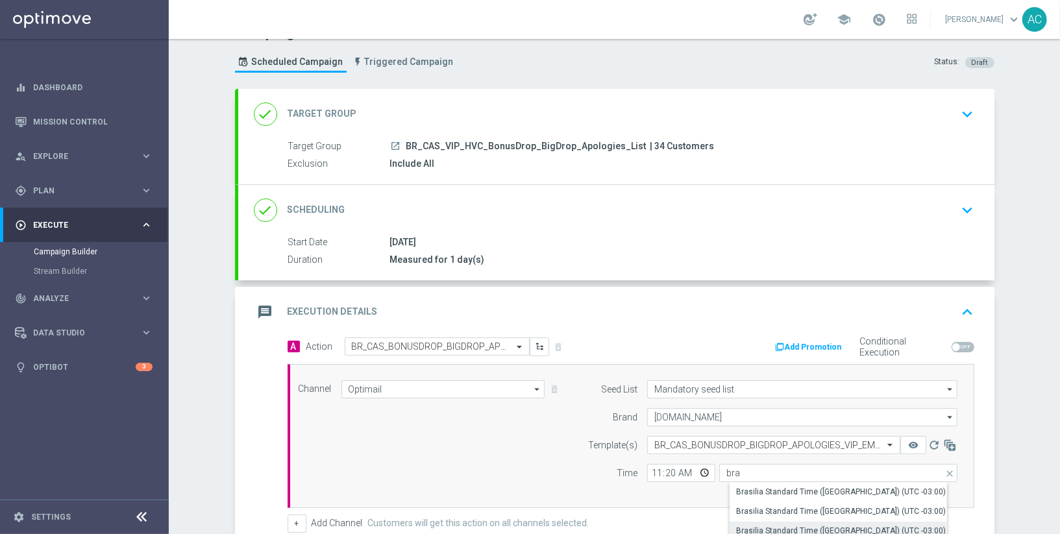
click at [867, 525] on div "Brasilia Standard Time (Sao Paulo) (UTC -03:00)" at bounding box center [841, 531] width 210 height 12
type input "Brasilia Standard Time (Sao Paulo) (UTC -03:00)"
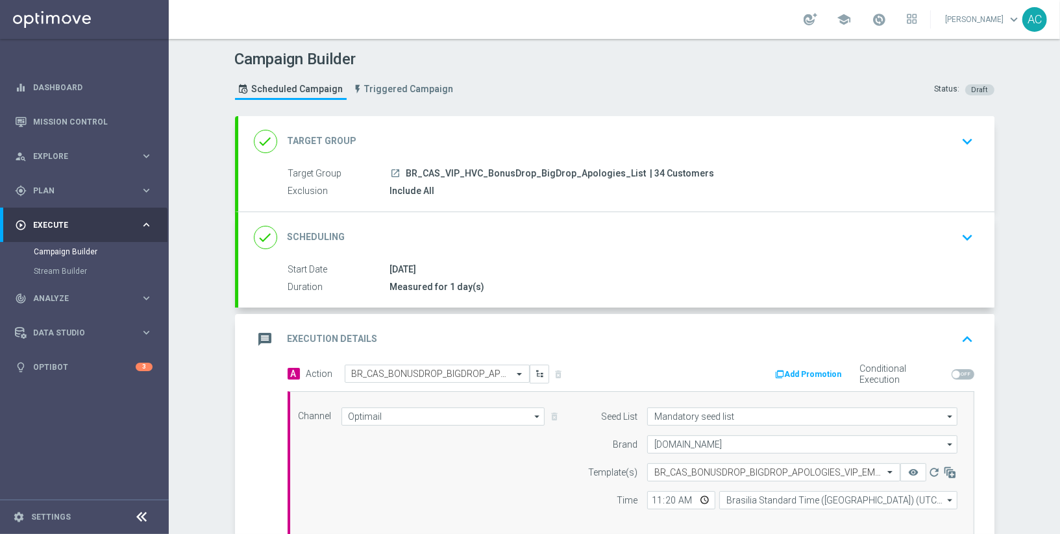
scroll to position [225, 0]
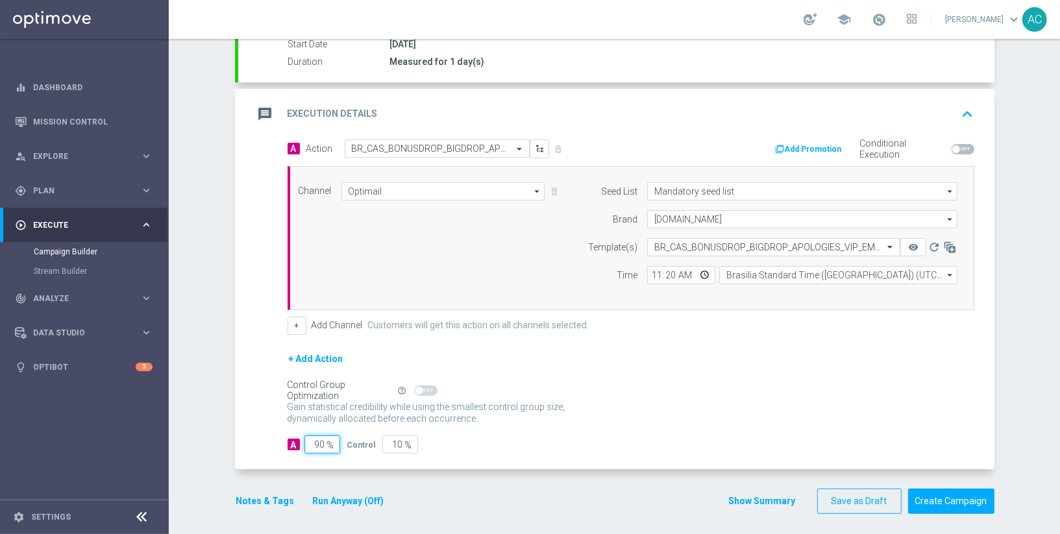
click at [306, 437] on input "90" at bounding box center [322, 445] width 36 height 18
type input "1"
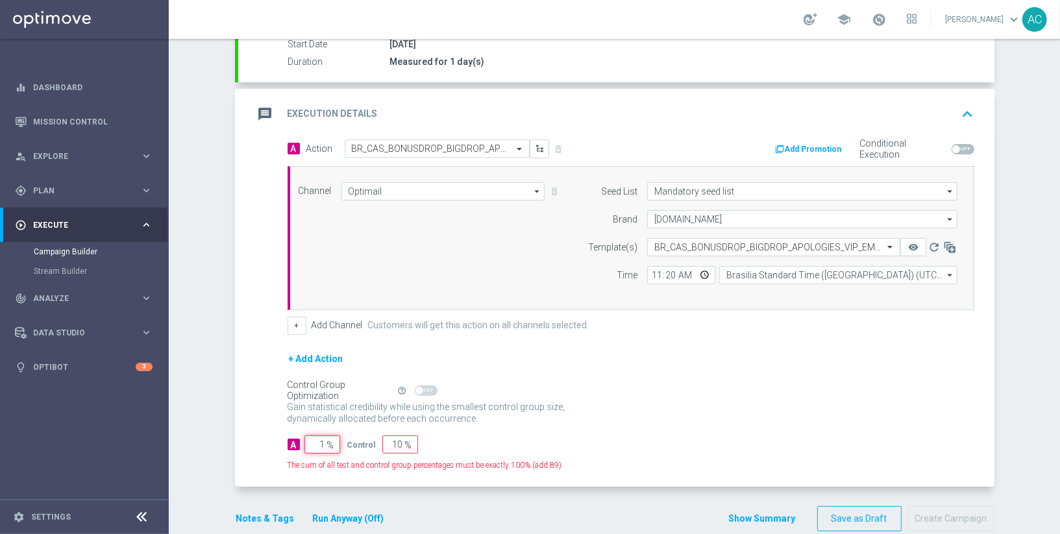
type input "99"
type input "10"
type input "90"
type input "100"
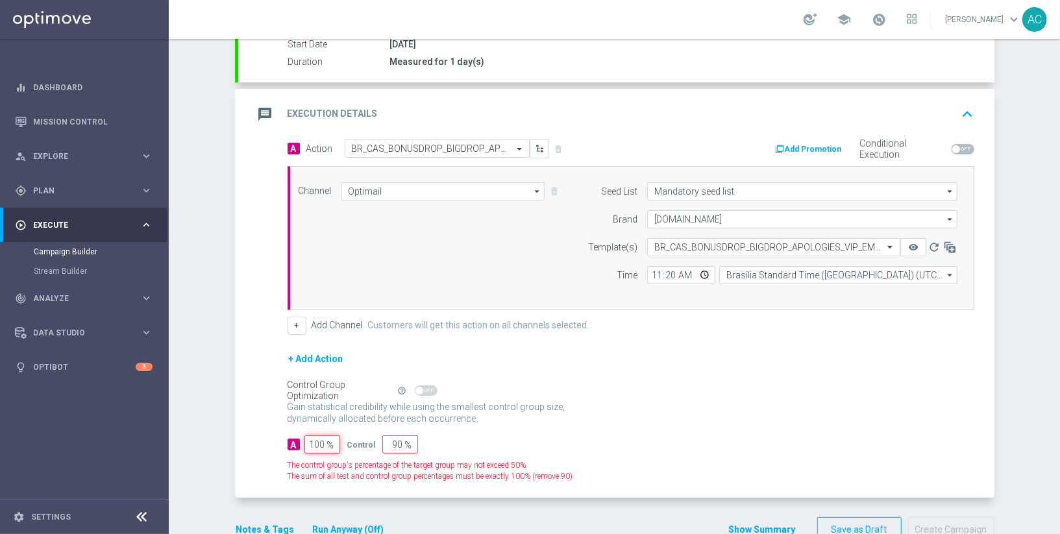
type input "0"
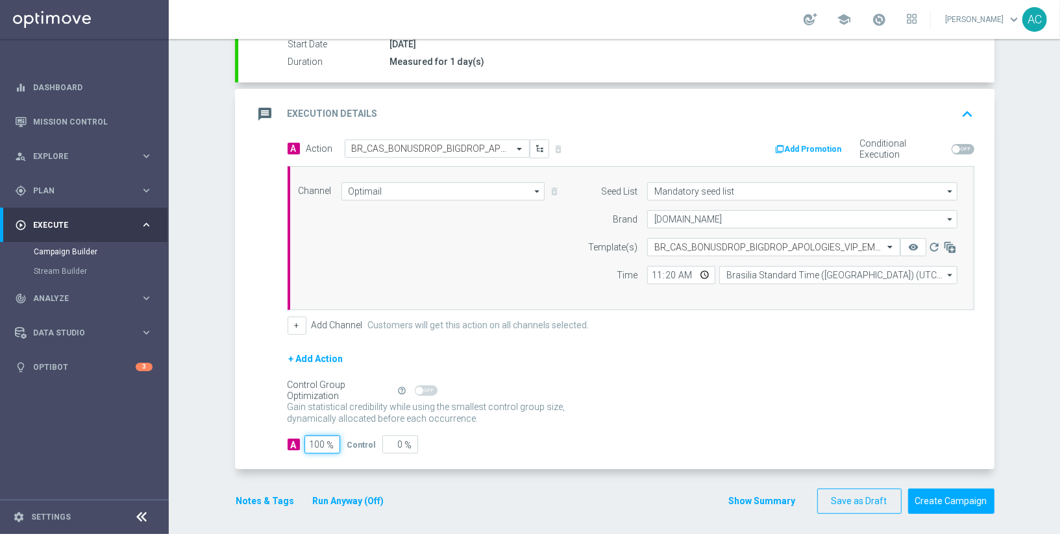
type input "100"
click at [647, 361] on div "+ Add Action" at bounding box center [631, 367] width 687 height 32
click at [939, 492] on button "Create Campaign" at bounding box center [951, 501] width 86 height 25
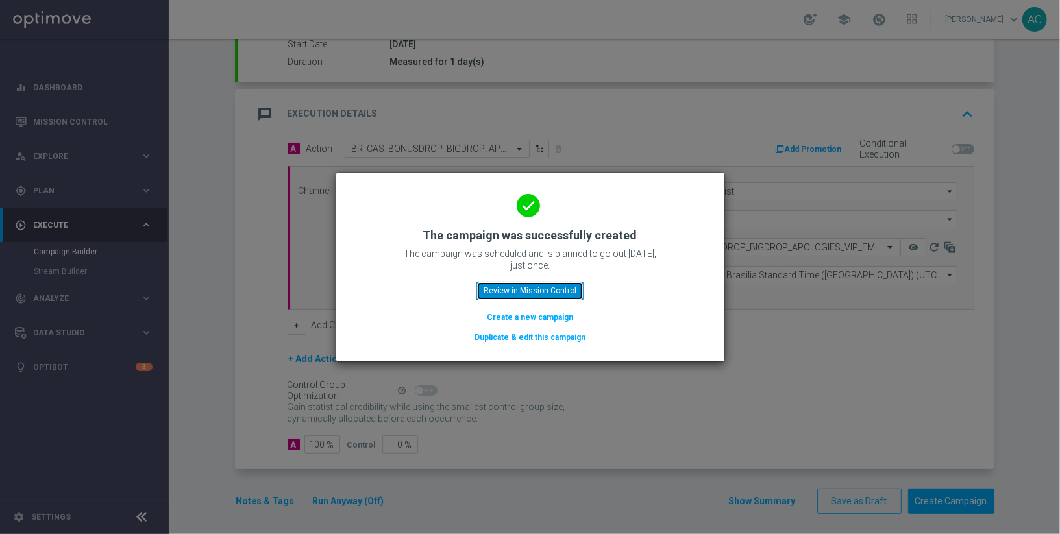
click at [526, 288] on button "Review in Mission Control" at bounding box center [529, 291] width 107 height 18
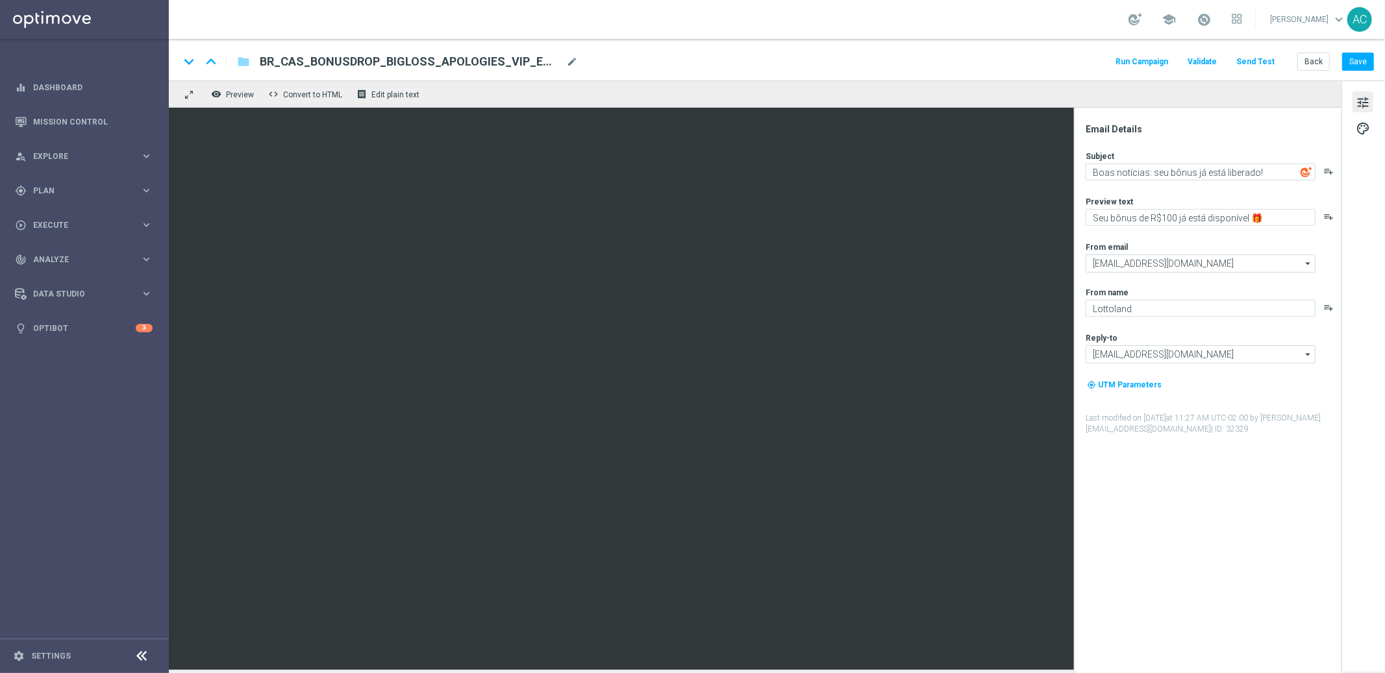
click at [1366, 106] on span "tune" at bounding box center [1362, 102] width 14 height 17
click at [1364, 99] on span "tune" at bounding box center [1362, 102] width 14 height 17
